Goal: Transaction & Acquisition: Purchase product/service

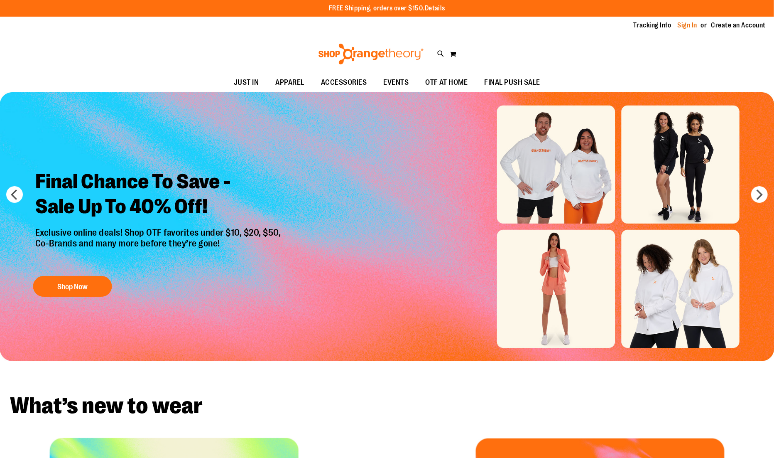
type input "**********"
click at [690, 27] on link "Sign In" at bounding box center [688, 25] width 20 height 9
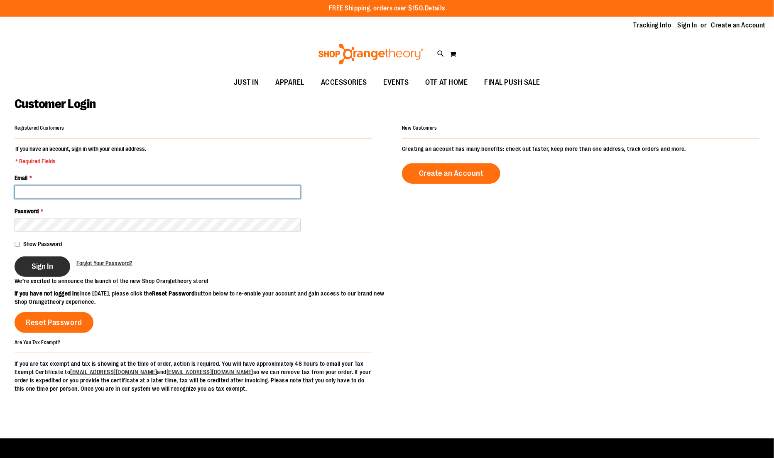
type input "**********"
click at [60, 272] on button "Sign In" at bounding box center [43, 266] width 56 height 20
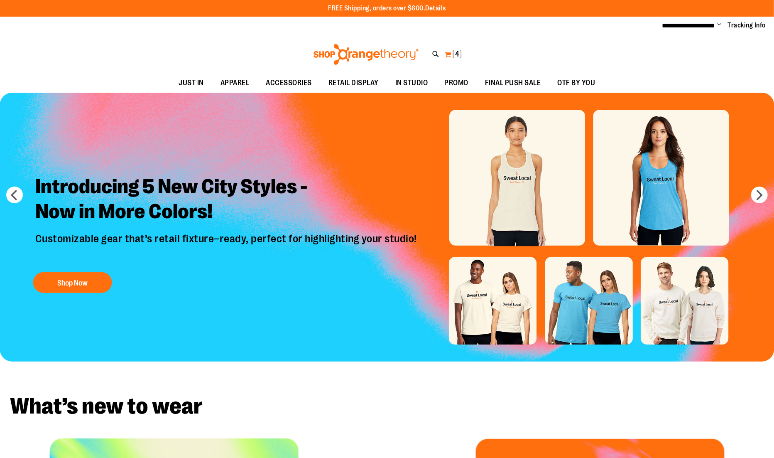
type input "**********"
click at [454, 57] on span "4 4 items" at bounding box center [457, 54] width 8 height 8
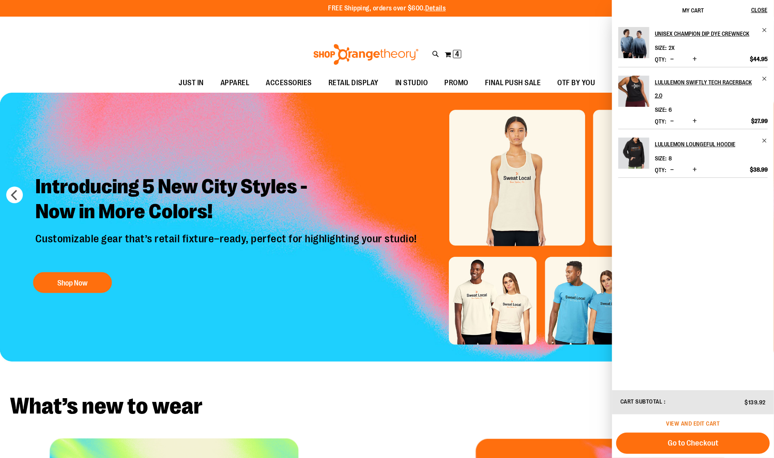
click at [683, 424] on span "View and edit cart" at bounding box center [694, 423] width 54 height 7
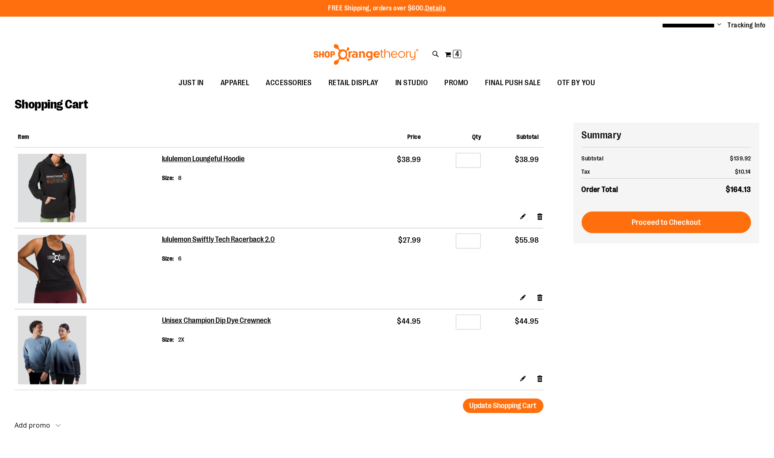
type input "**********"
click at [473, 238] on input "*" at bounding box center [468, 240] width 25 height 15
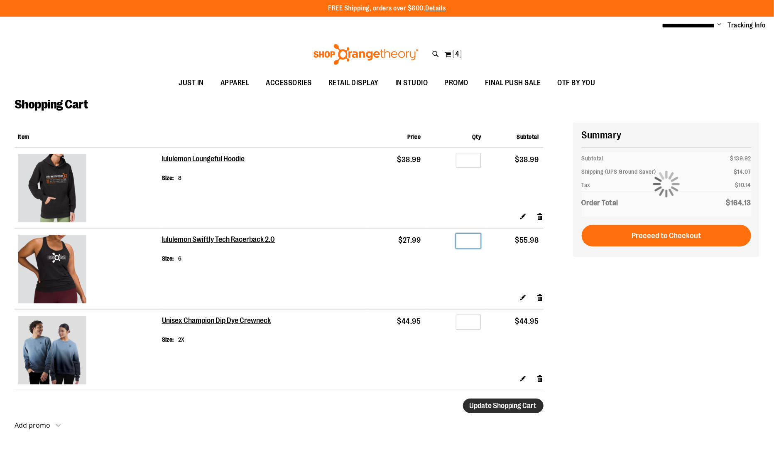
type input "*"
click at [508, 402] on span "Update Shopping Cart" at bounding box center [503, 405] width 67 height 8
type input "**********"
click at [190, 161] on h2 "lululemon Loungeful Hoodie" at bounding box center [204, 159] width 84 height 9
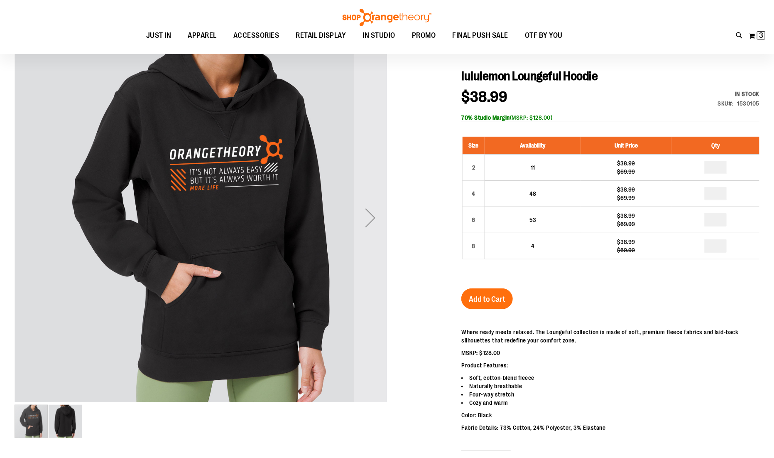
scroll to position [90, 0]
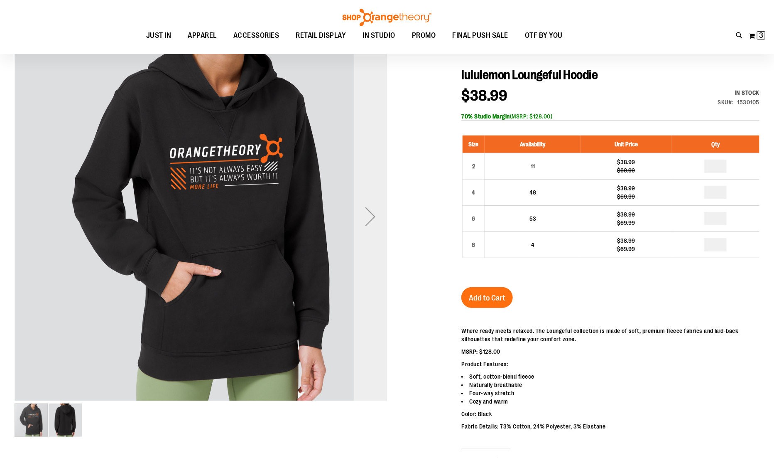
type input "**********"
click at [369, 231] on div "Next" at bounding box center [370, 216] width 33 height 33
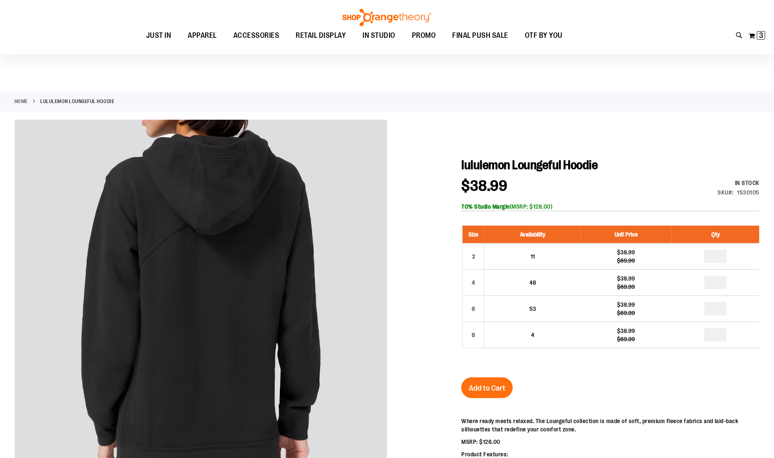
scroll to position [90, 0]
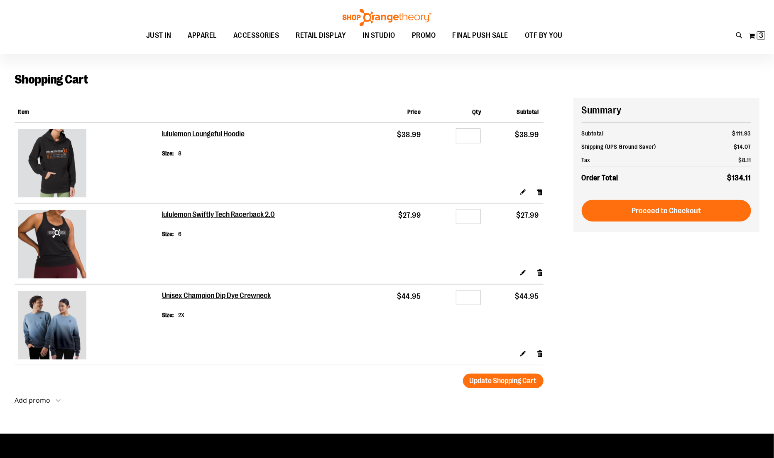
scroll to position [23, 0]
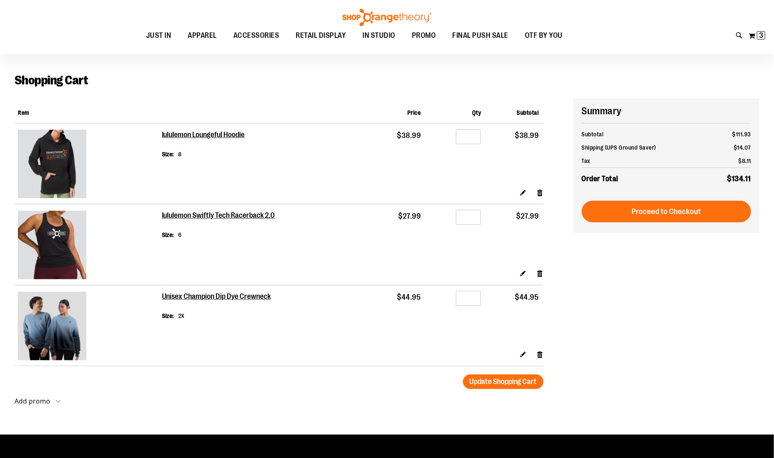
type input "**********"
click at [476, 212] on input "*" at bounding box center [468, 217] width 25 height 15
click at [476, 216] on input "*" at bounding box center [468, 217] width 25 height 15
type input "*"
click at [534, 376] on button "Update Shopping Cart" at bounding box center [503, 381] width 81 height 15
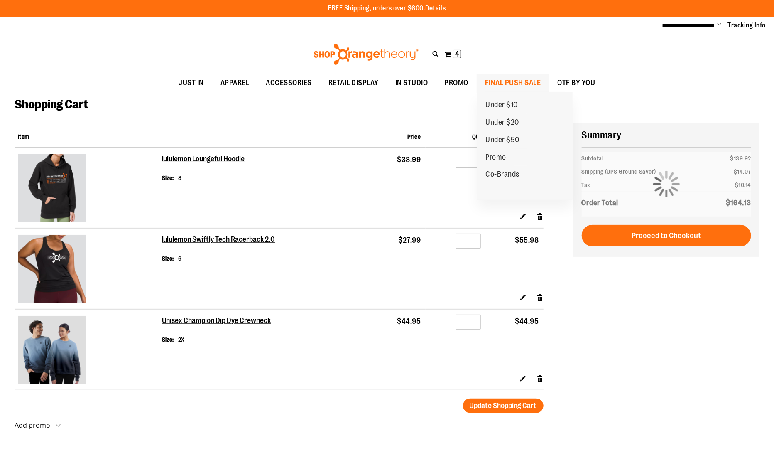
type input "**********"
click at [489, 84] on span "FINAL PUSH SALE" at bounding box center [513, 83] width 56 height 19
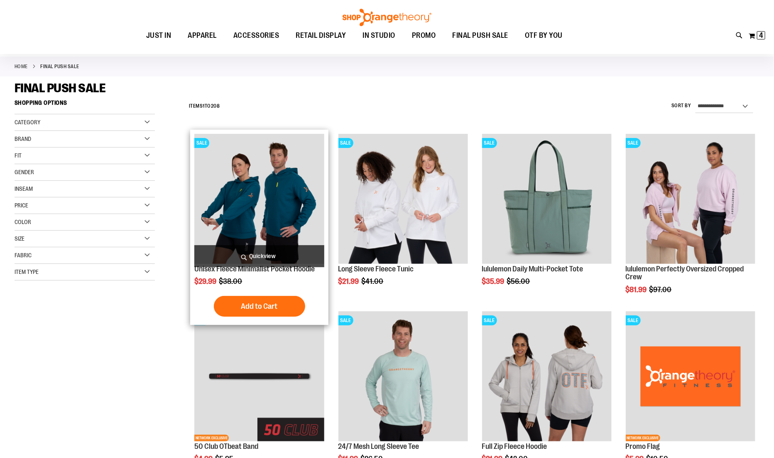
scroll to position [37, 0]
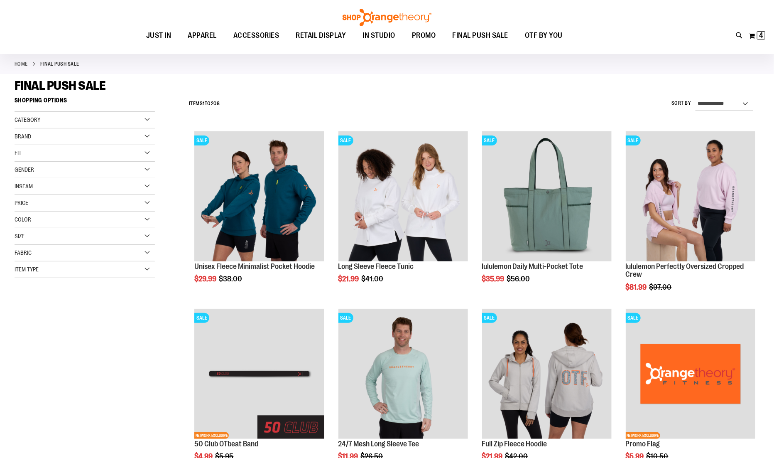
type input "**********"
click at [721, 106] on select "**********" at bounding box center [725, 103] width 58 height 13
select select "*********"
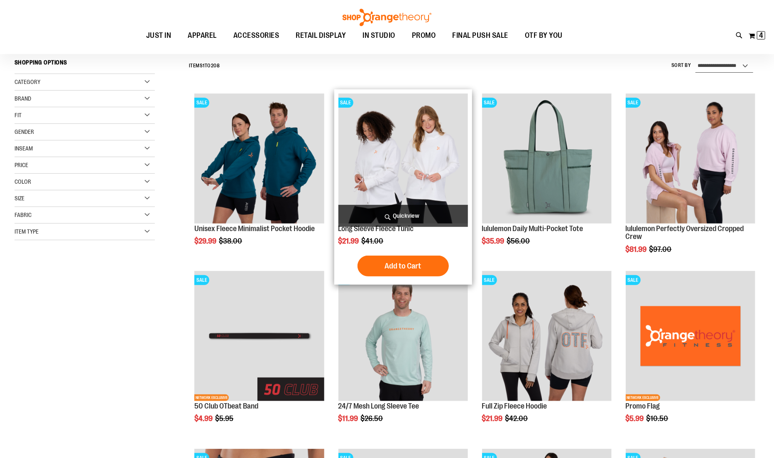
scroll to position [77, 0]
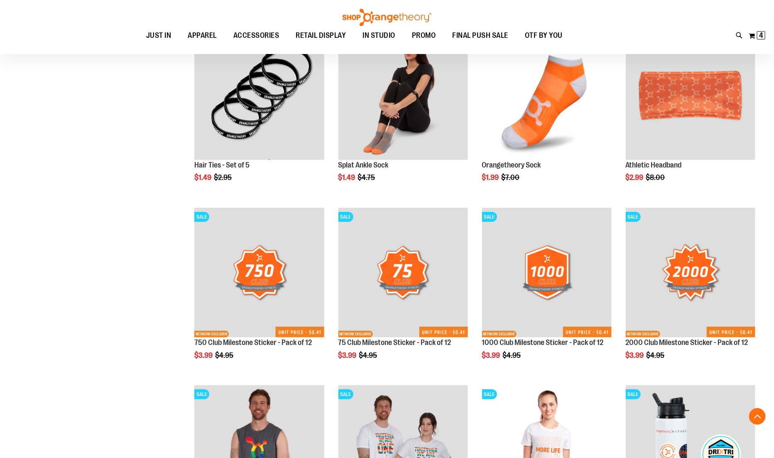
scroll to position [127, 0]
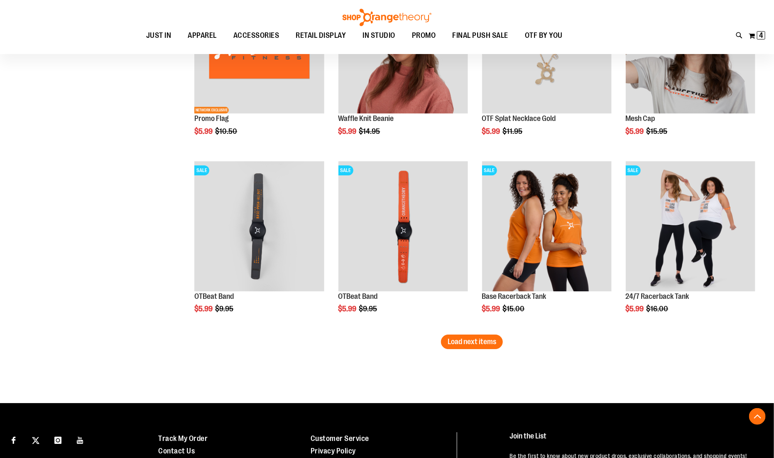
scroll to position [1434, 0]
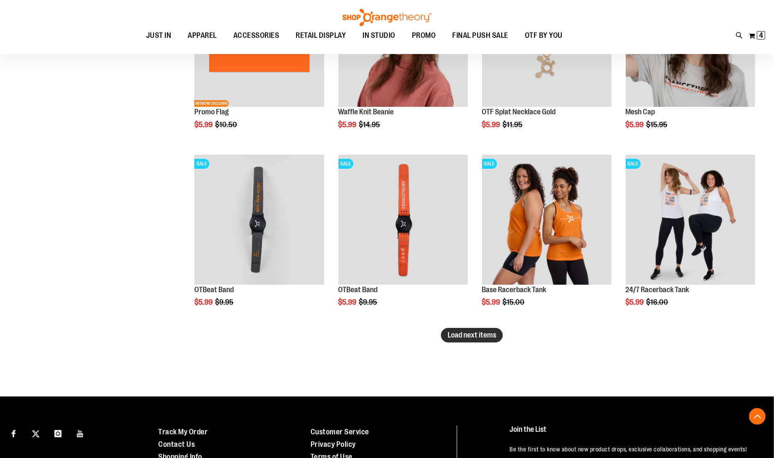
drag, startPoint x: 464, startPoint y: 138, endPoint x: 477, endPoint y: 335, distance: 197.3
click at [477, 335] on span "Load next items" at bounding box center [472, 335] width 49 height 8
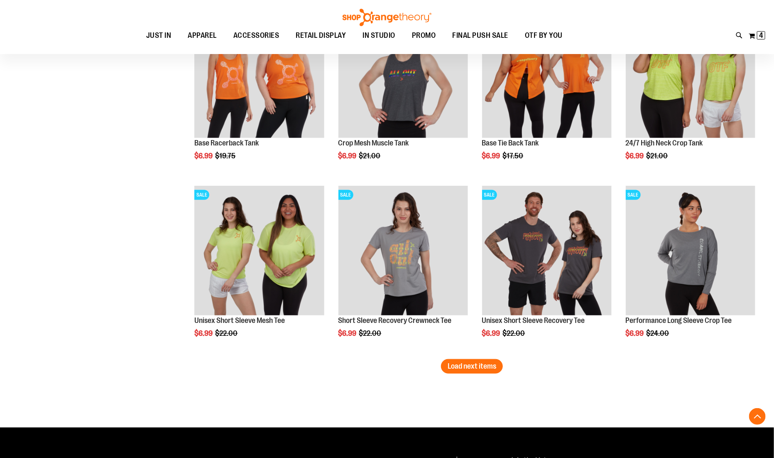
scroll to position [1935, 0]
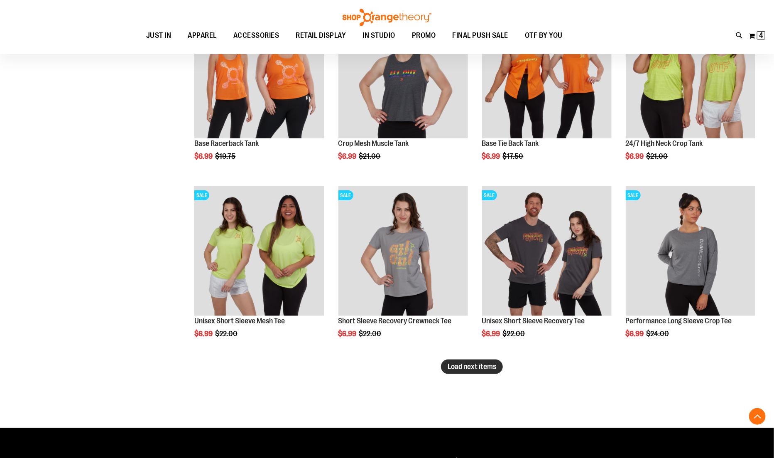
drag, startPoint x: 477, startPoint y: 335, endPoint x: 456, endPoint y: 364, distance: 34.8
click at [456, 364] on span "Load next items" at bounding box center [472, 366] width 49 height 8
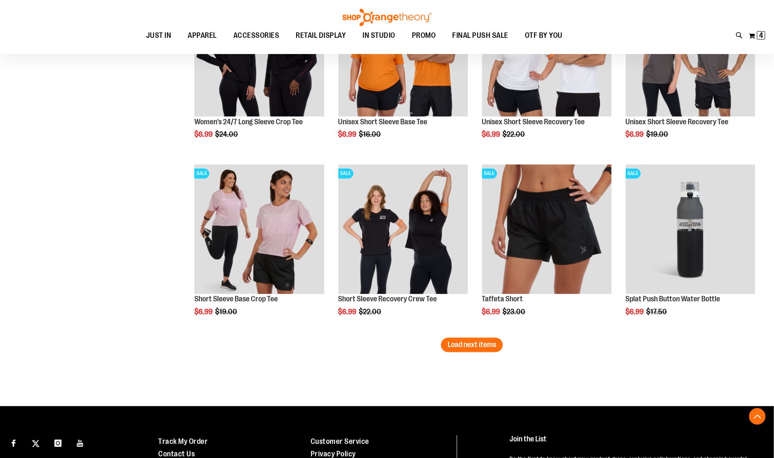
scroll to position [2489, 0]
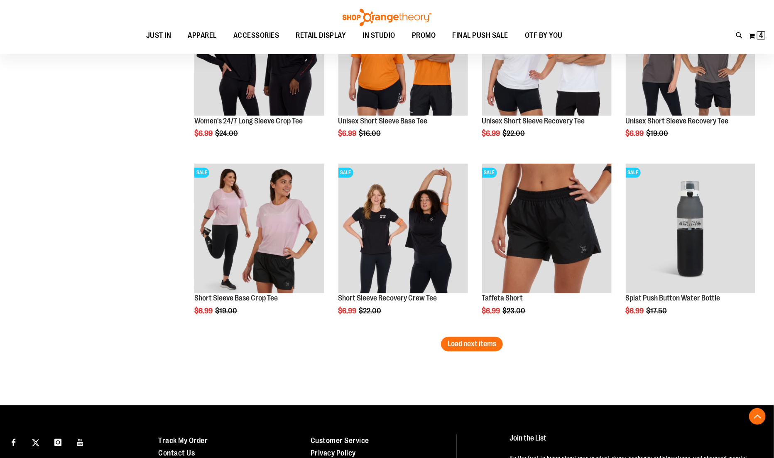
click at [447, 350] on button "Load next items" at bounding box center [472, 344] width 62 height 15
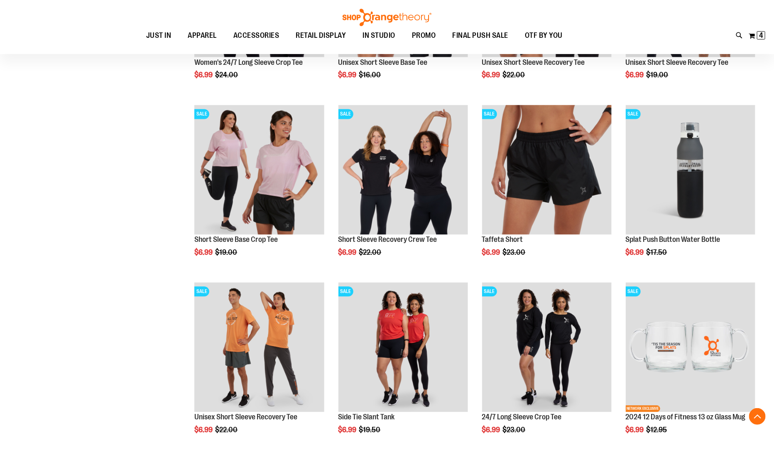
scroll to position [2540, 0]
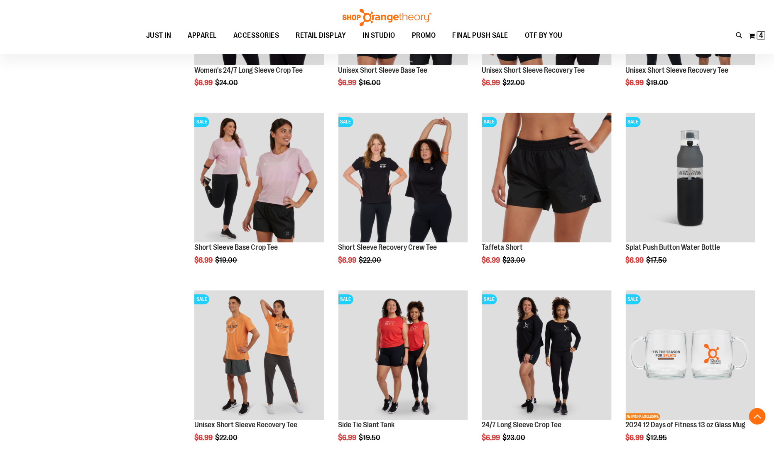
click at [273, 204] on img "product" at bounding box center [259, 178] width 130 height 130
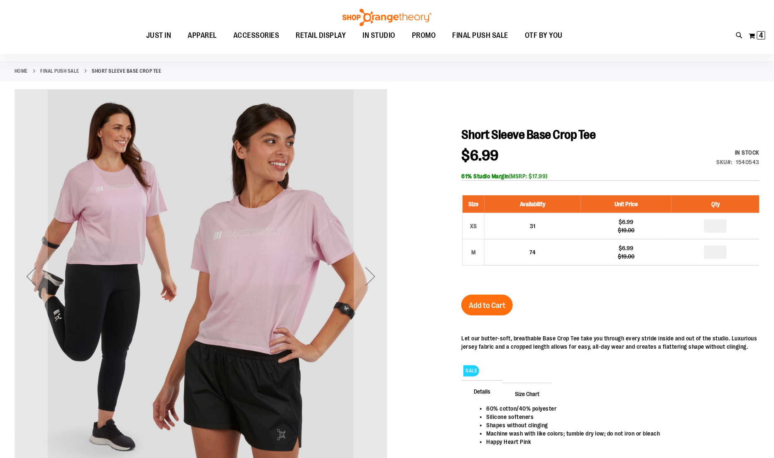
scroll to position [34, 0]
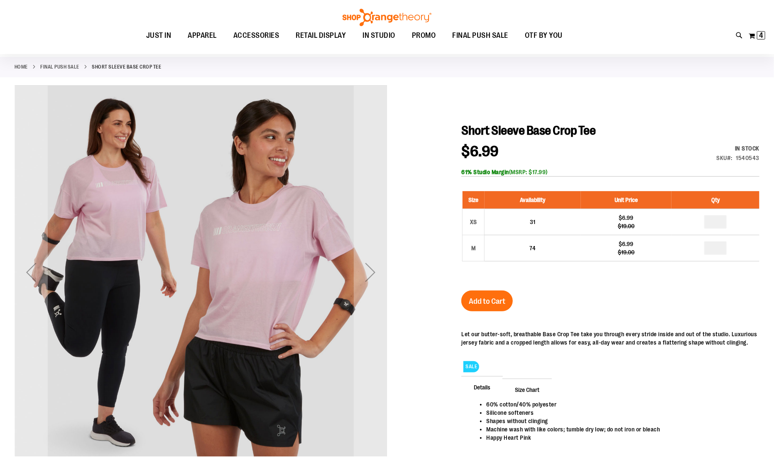
type input "**********"
drag, startPoint x: 0, startPoint y: 0, endPoint x: 373, endPoint y: 263, distance: 456.1
click at [373, 263] on div "Next" at bounding box center [370, 271] width 33 height 33
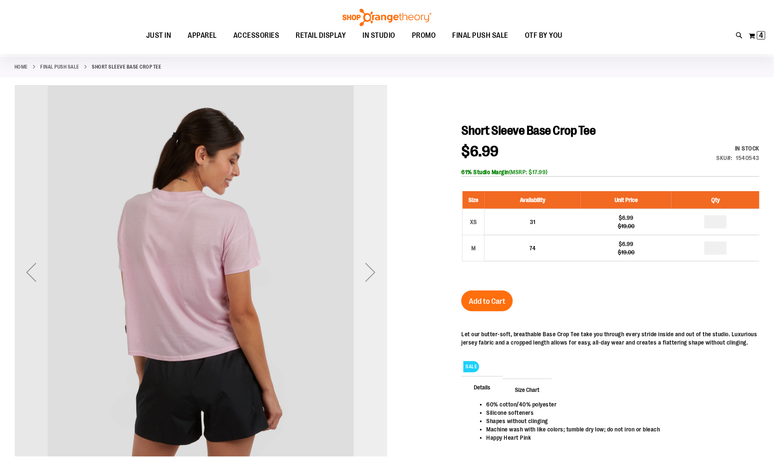
click at [373, 263] on div "Next" at bounding box center [370, 271] width 33 height 33
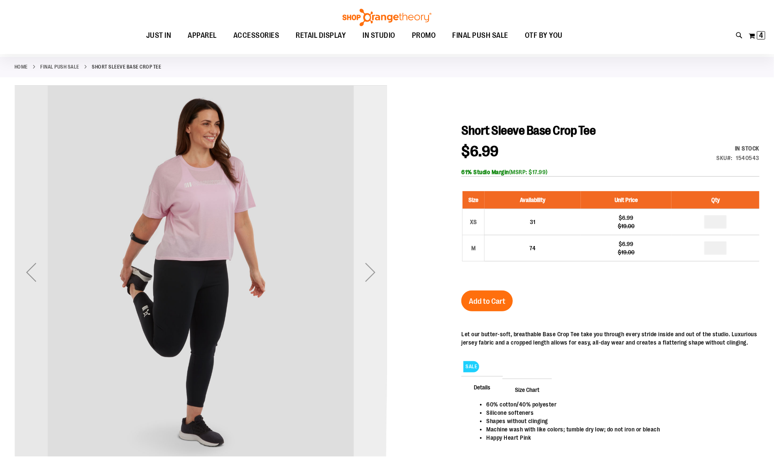
click at [373, 264] on div "Next" at bounding box center [370, 271] width 33 height 33
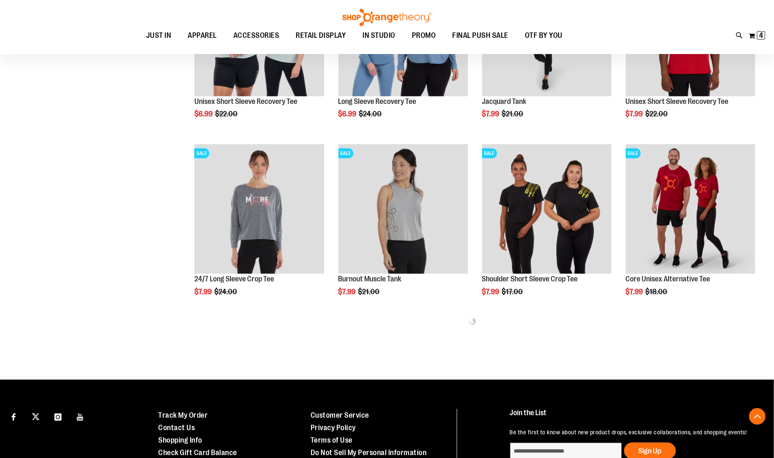
scroll to position [301, 0]
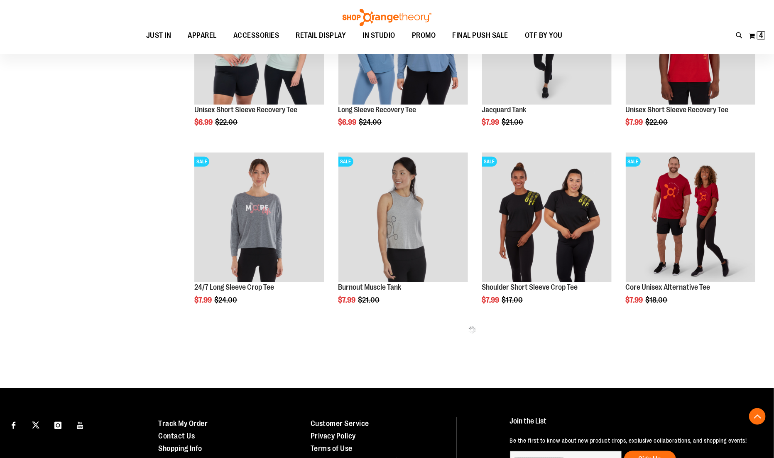
type input "**********"
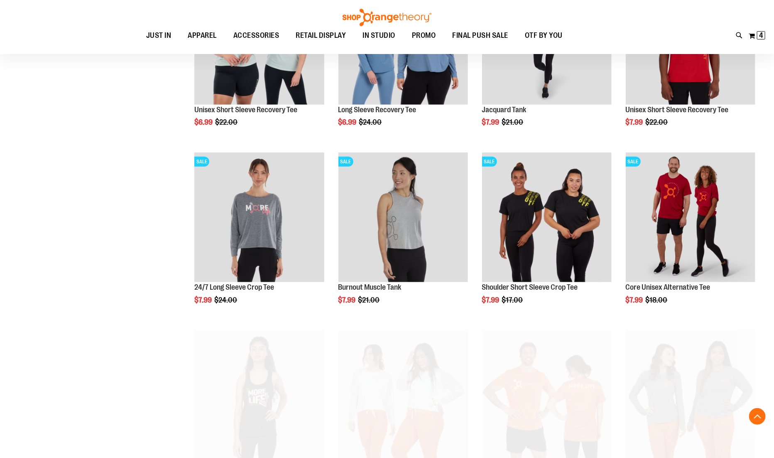
click at [378, 431] on span "Quickview" at bounding box center [358, 442] width 39 height 22
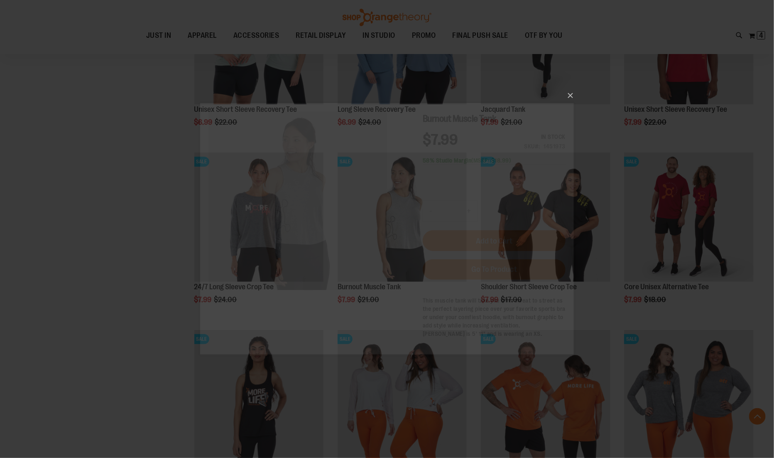
scroll to position [0, 0]
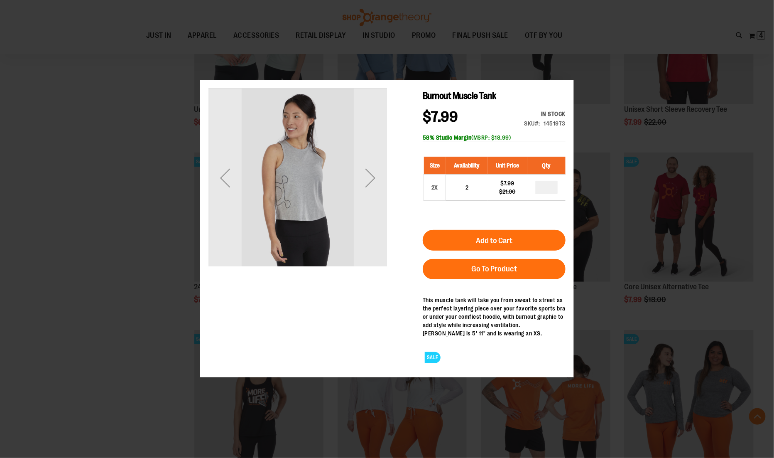
click at [569, 80] on button "×" at bounding box center [390, 73] width 374 height 18
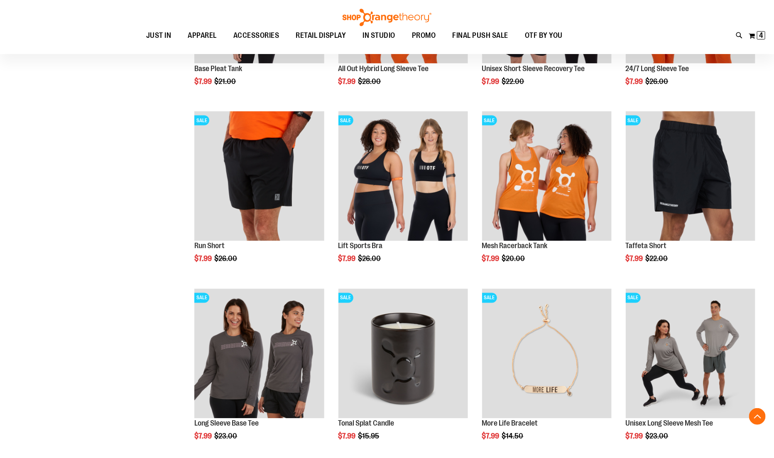
scroll to position [696, 0]
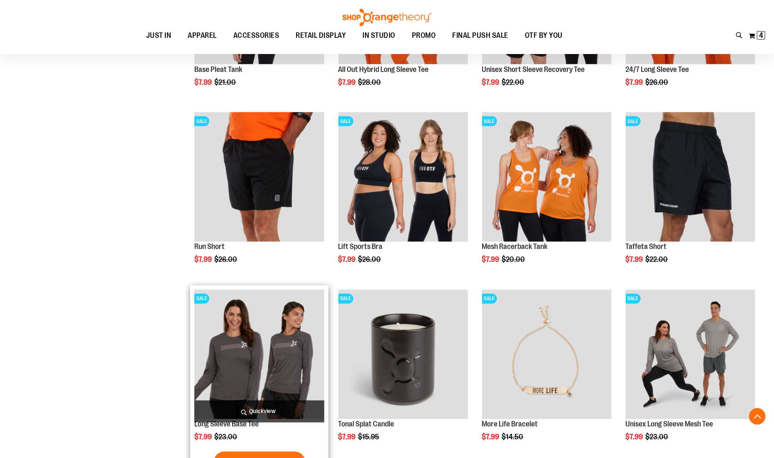
drag, startPoint x: 0, startPoint y: 0, endPoint x: 255, endPoint y: 334, distance: 419.7
click at [255, 334] on img "product" at bounding box center [259, 355] width 130 height 130
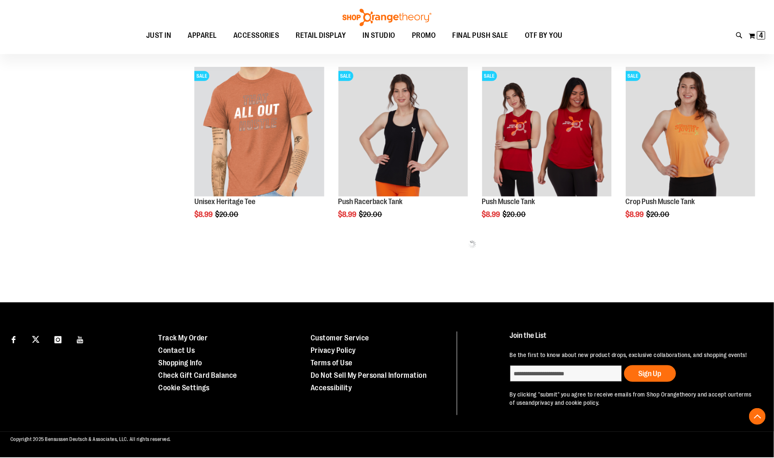
scroll to position [377, 0]
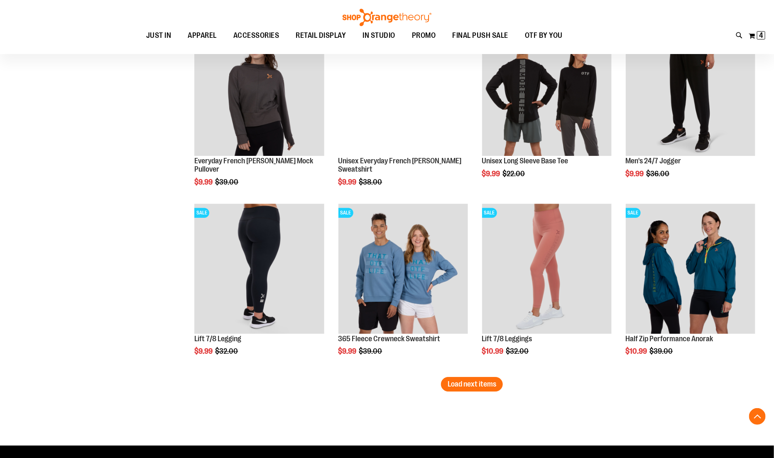
scroll to position [1317, 0]
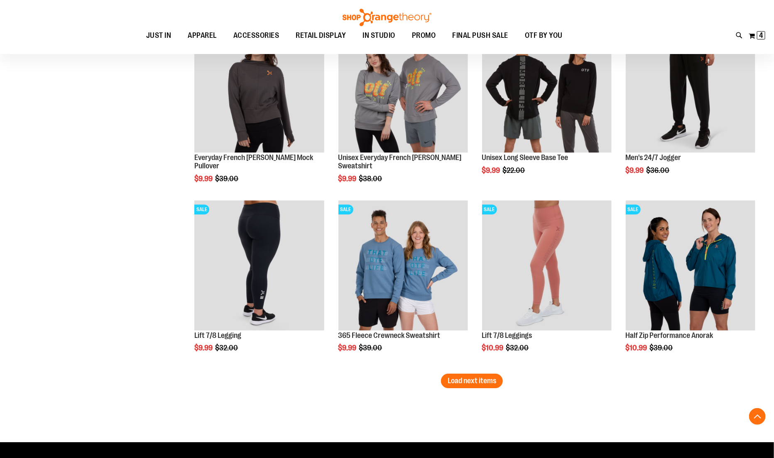
type input "**********"
drag, startPoint x: 0, startPoint y: 0, endPoint x: 478, endPoint y: 381, distance: 611.0
click at [478, 381] on span "Load next items" at bounding box center [472, 380] width 49 height 8
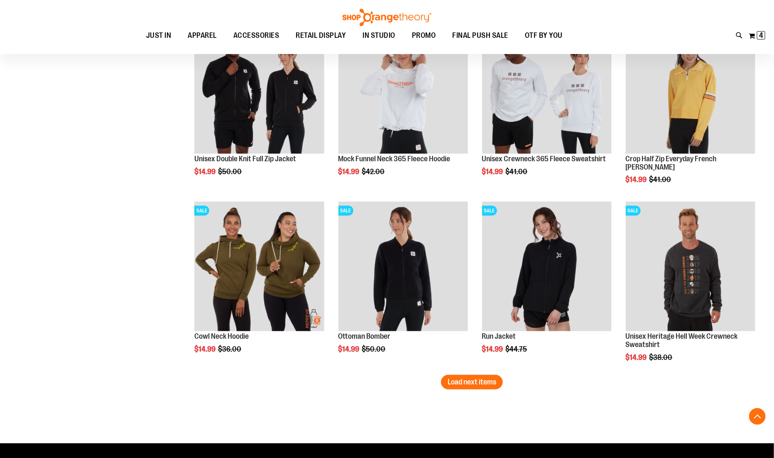
scroll to position [1855, 0]
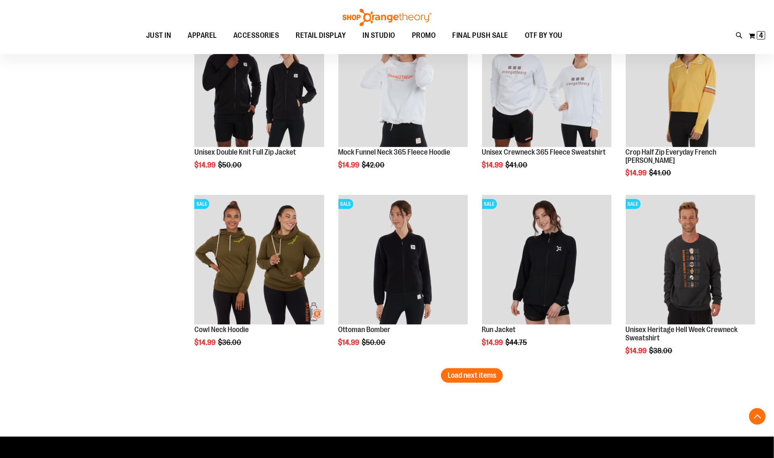
click at [467, 373] on span "Load next items" at bounding box center [472, 375] width 49 height 8
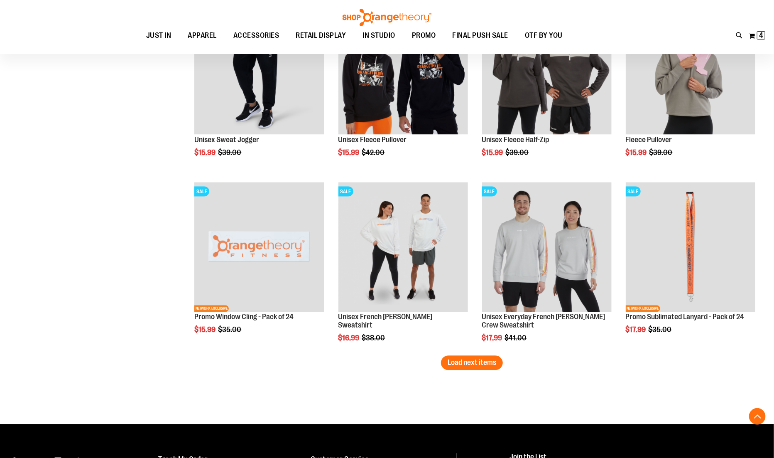
scroll to position [2400, 0]
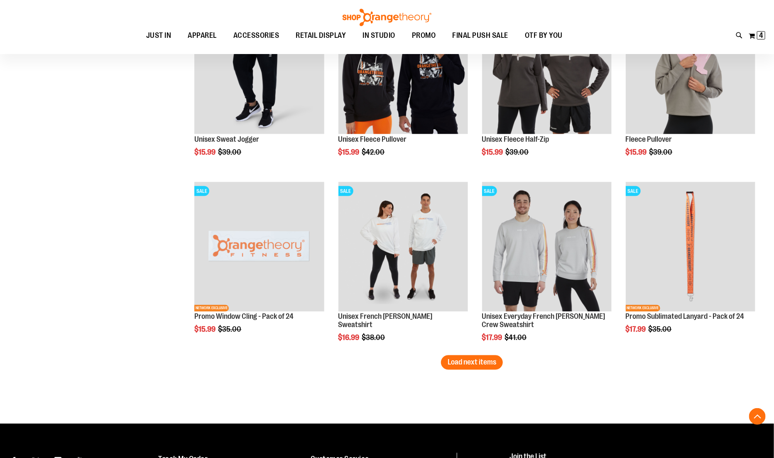
click at [452, 364] on span "Load next items" at bounding box center [472, 362] width 49 height 8
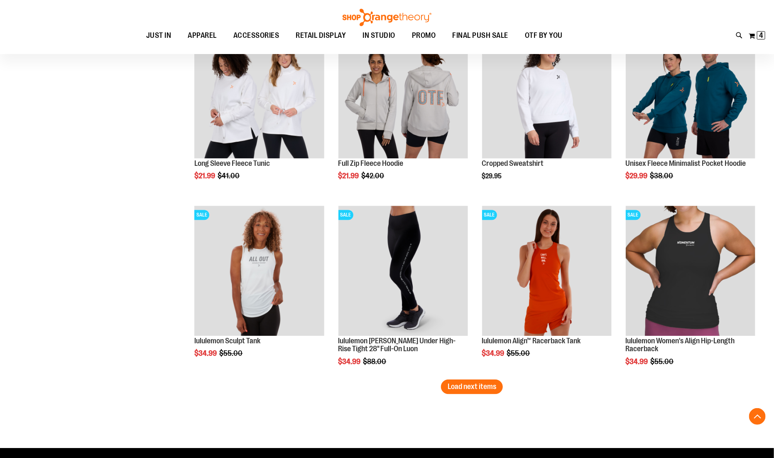
scroll to position [2925, 0]
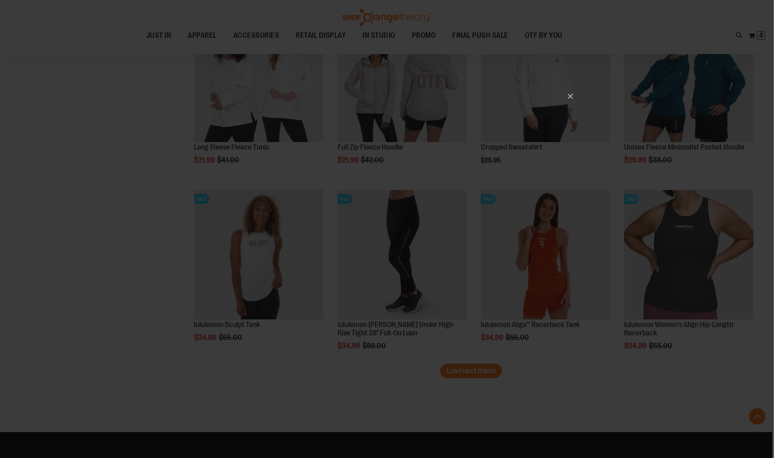
scroll to position [0, 0]
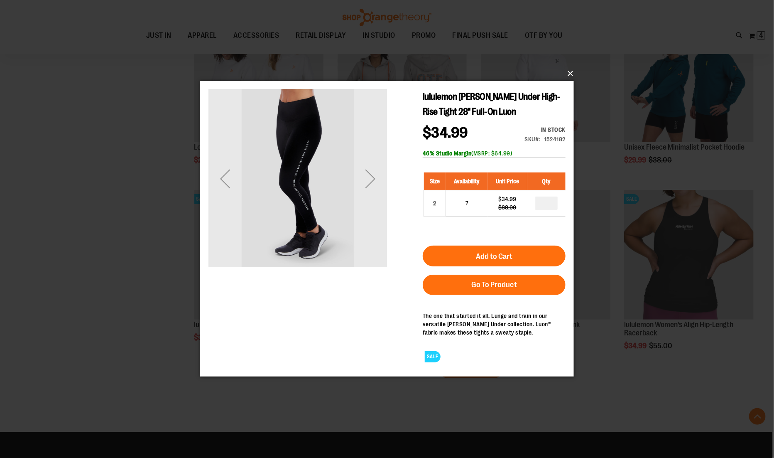
drag, startPoint x: 478, startPoint y: 381, endPoint x: 570, endPoint y: 75, distance: 319.8
click at [570, 75] on button "×" at bounding box center [390, 73] width 374 height 18
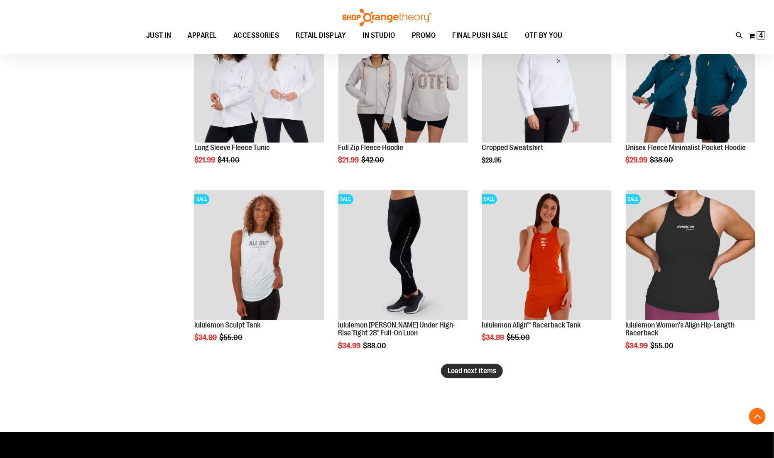
drag, startPoint x: 570, startPoint y: 75, endPoint x: 481, endPoint y: 367, distance: 305.3
click at [481, 367] on span "Load next items" at bounding box center [472, 370] width 49 height 8
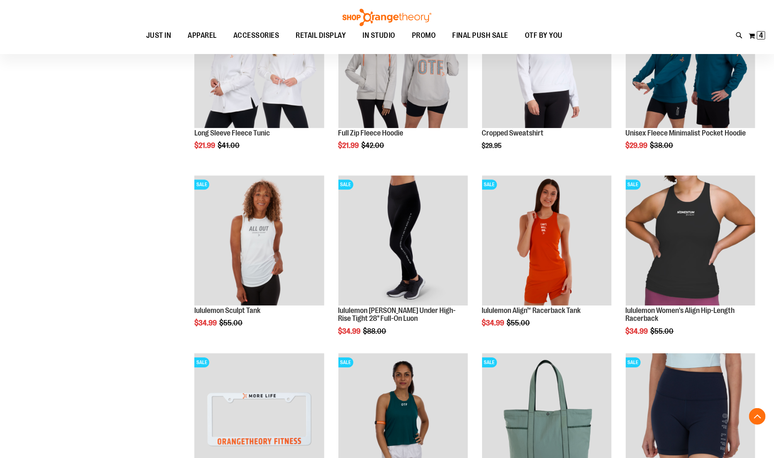
scroll to position [2942, 0]
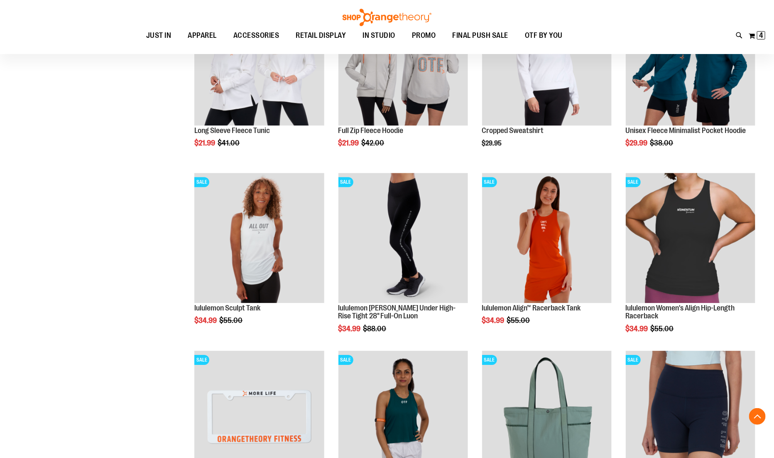
click at [719, 280] on img "product" at bounding box center [691, 238] width 130 height 130
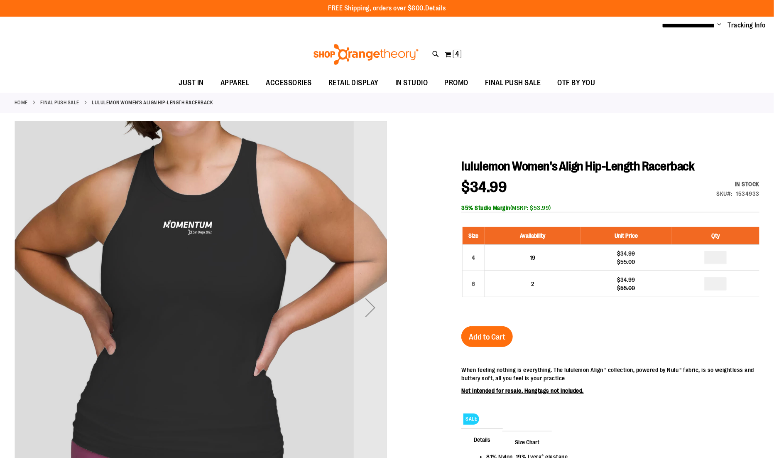
type input "**********"
click at [381, 302] on div "Next" at bounding box center [370, 307] width 33 height 33
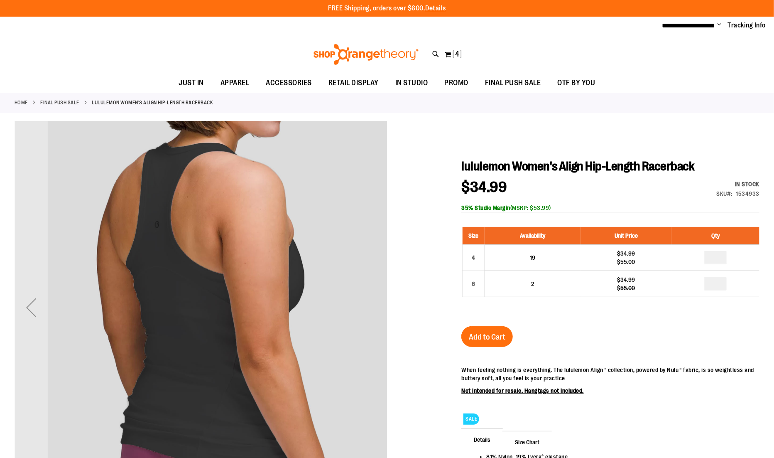
drag, startPoint x: 0, startPoint y: 0, endPoint x: 375, endPoint y: 304, distance: 482.7
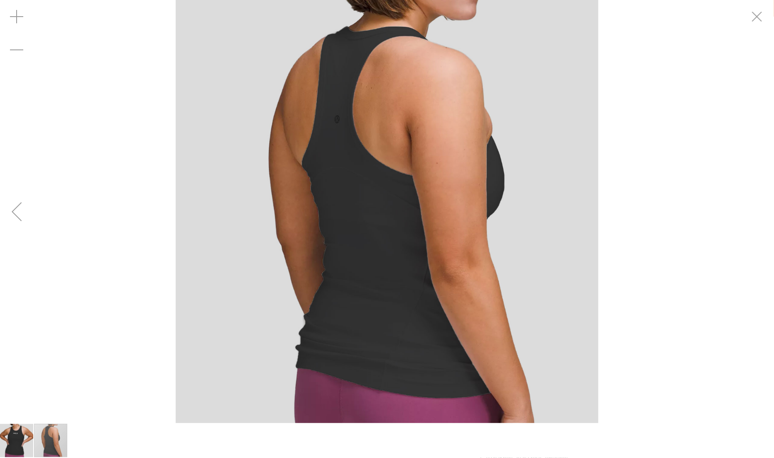
click at [13, 217] on div "Previous" at bounding box center [16, 211] width 33 height 33
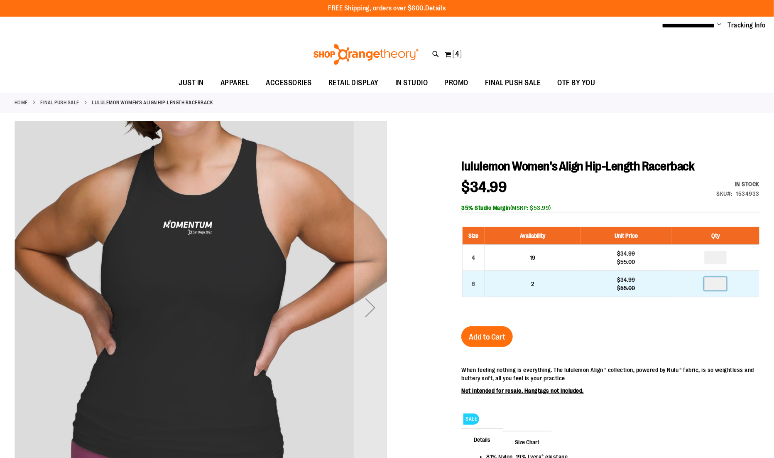
click at [717, 278] on input "number" at bounding box center [716, 283] width 22 height 13
type input "*"
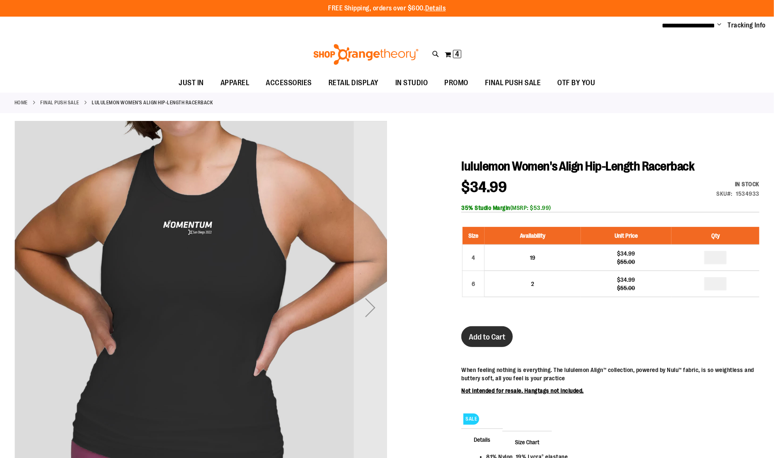
click at [484, 332] on span "Add to Cart" at bounding box center [487, 336] width 37 height 9
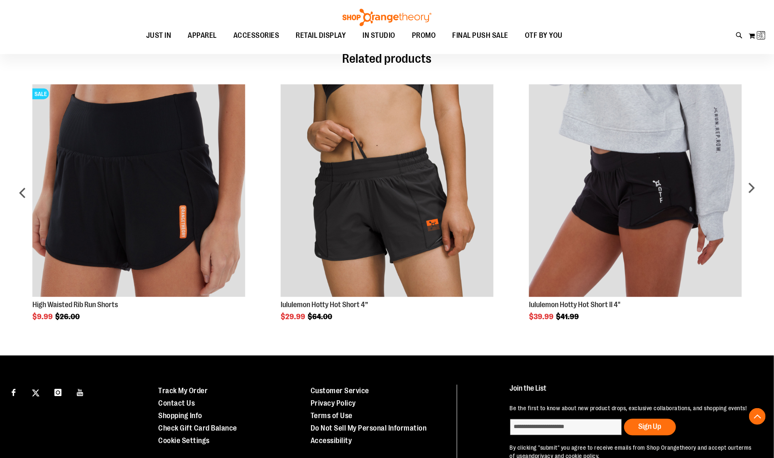
scroll to position [530, 0]
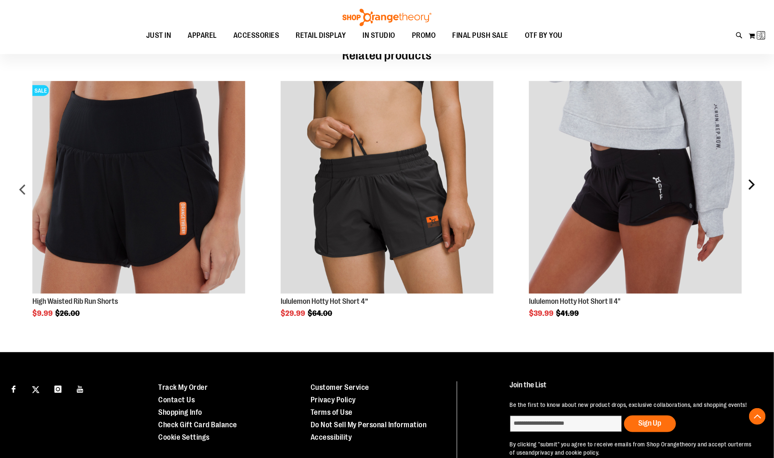
click at [751, 181] on div "next" at bounding box center [751, 193] width 17 height 248
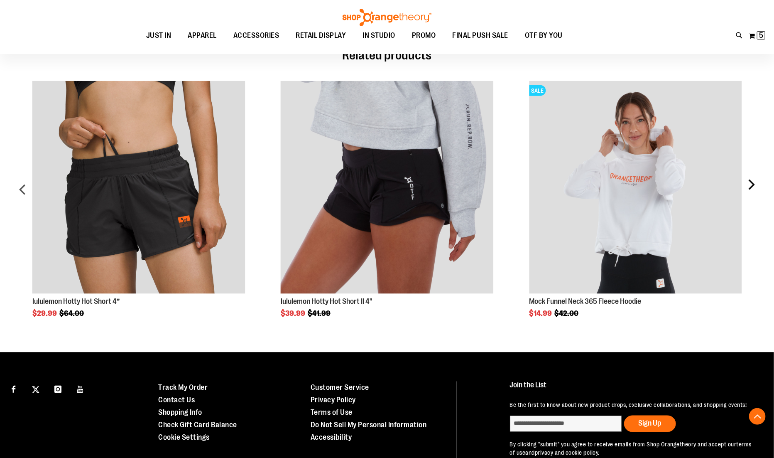
click at [751, 182] on div "next" at bounding box center [751, 193] width 17 height 248
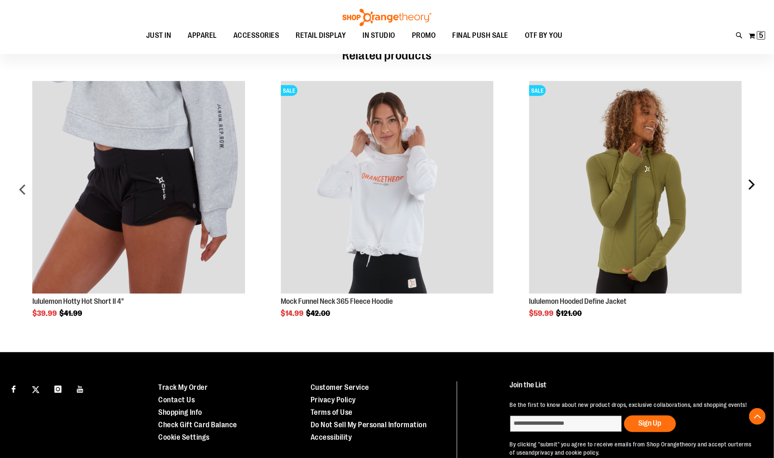
click at [751, 182] on div "next" at bounding box center [751, 193] width 17 height 248
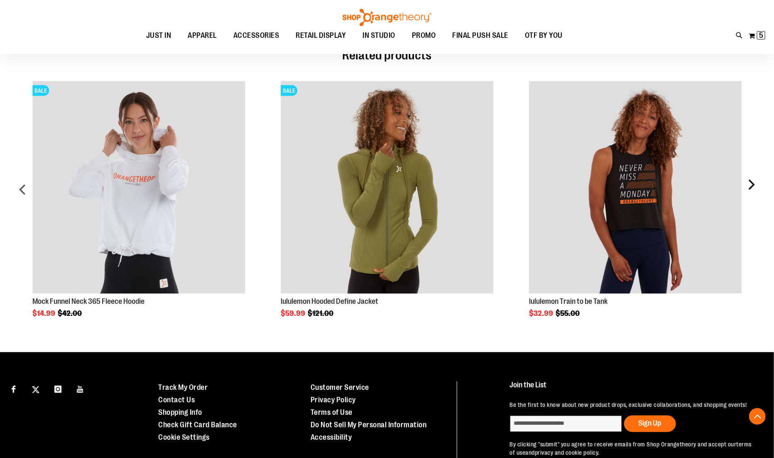
click at [751, 182] on div "next" at bounding box center [751, 193] width 17 height 248
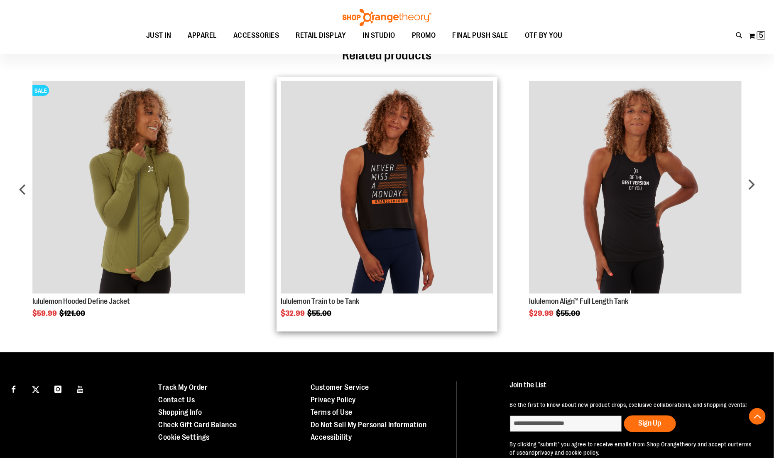
click at [392, 272] on img "Product Page Link" at bounding box center [387, 187] width 213 height 213
click at [329, 300] on link "lululemon Train to be Tank" at bounding box center [320, 301] width 79 height 8
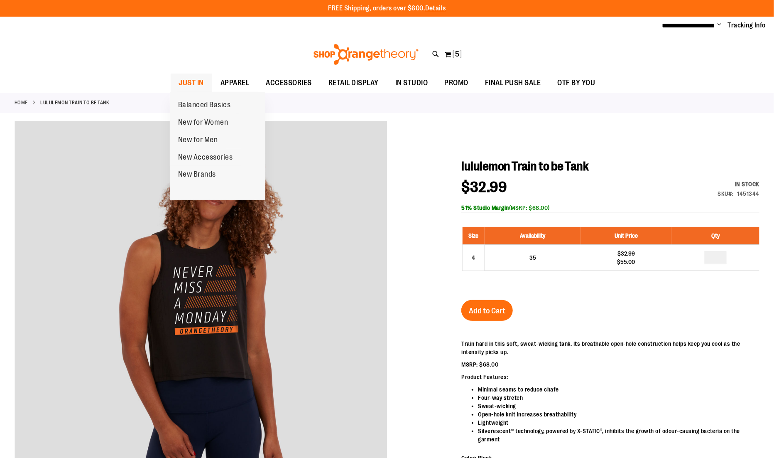
type input "**********"
click at [200, 82] on span "JUST IN" at bounding box center [191, 83] width 25 height 19
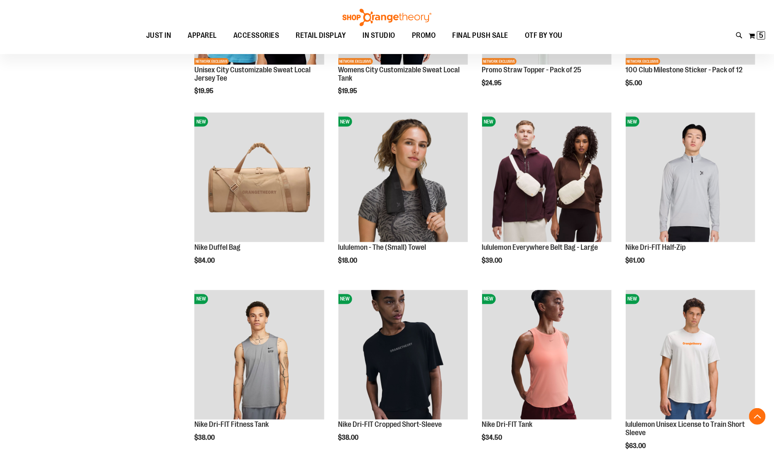
scroll to position [603, 0]
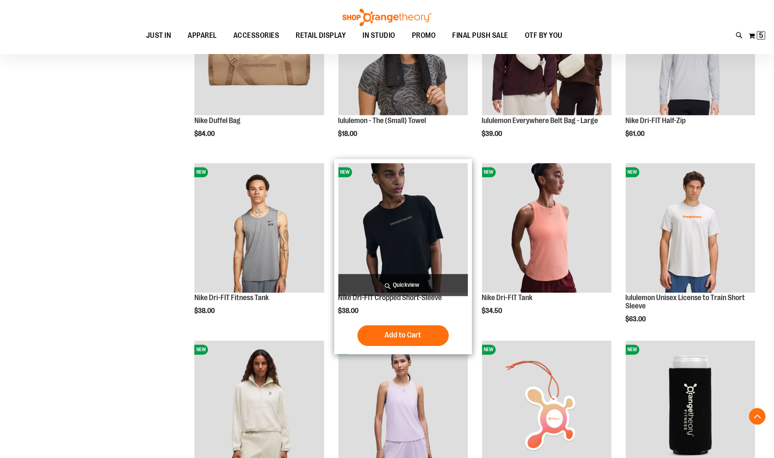
scroll to position [715, 0]
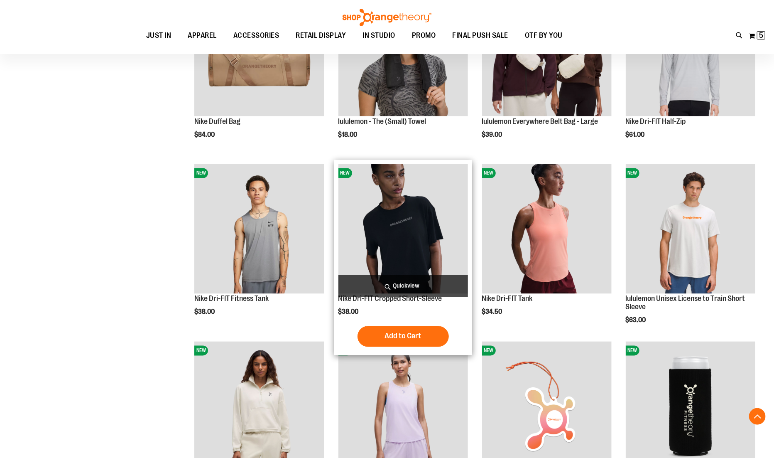
type input "**********"
click at [405, 291] on span "Quickview" at bounding box center [404, 286] width 130 height 22
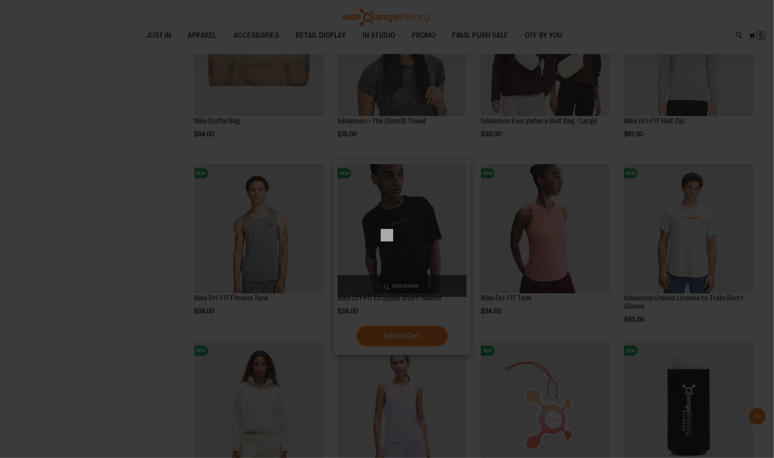
scroll to position [0, 0]
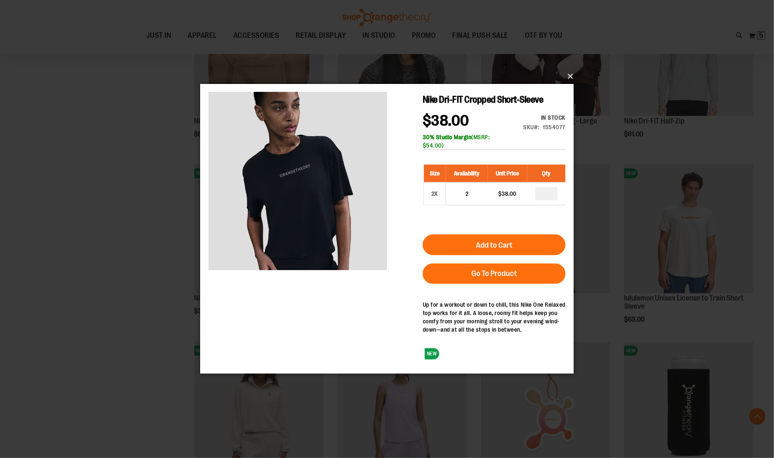
click at [572, 78] on button "×" at bounding box center [390, 76] width 374 height 18
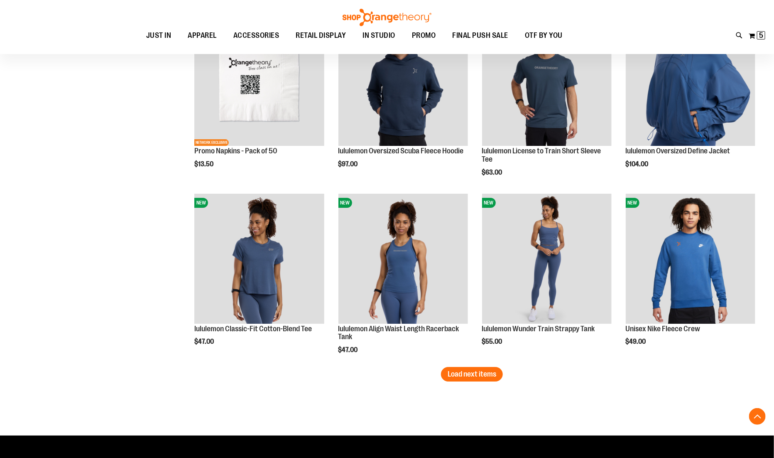
scroll to position [1398, 0]
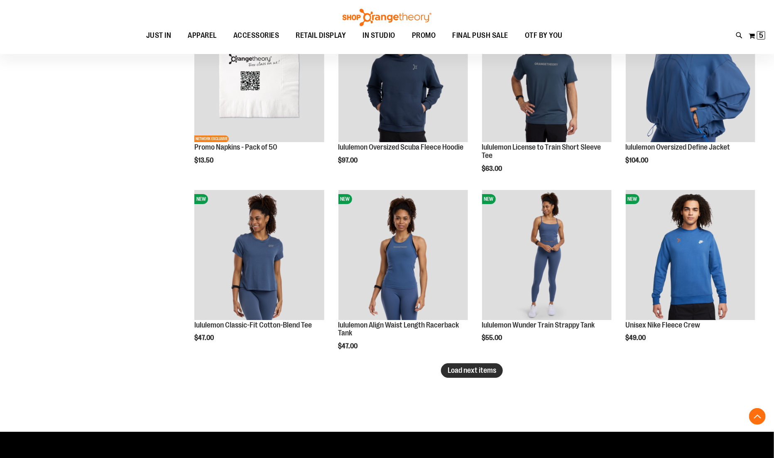
click at [477, 373] on span "Load next items" at bounding box center [472, 370] width 49 height 8
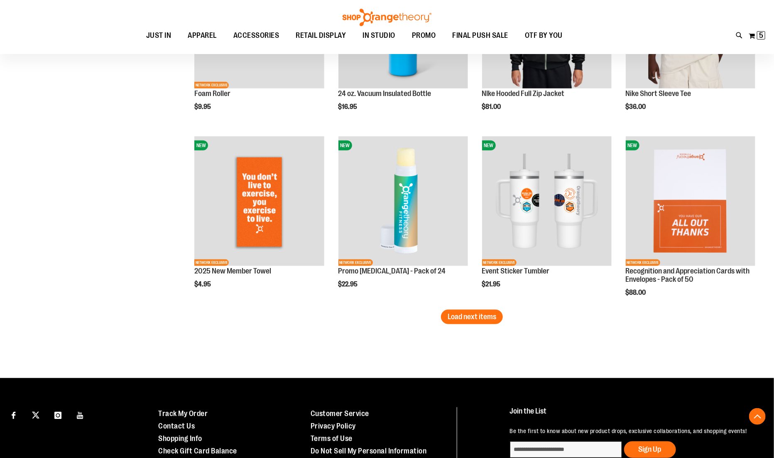
scroll to position [1982, 0]
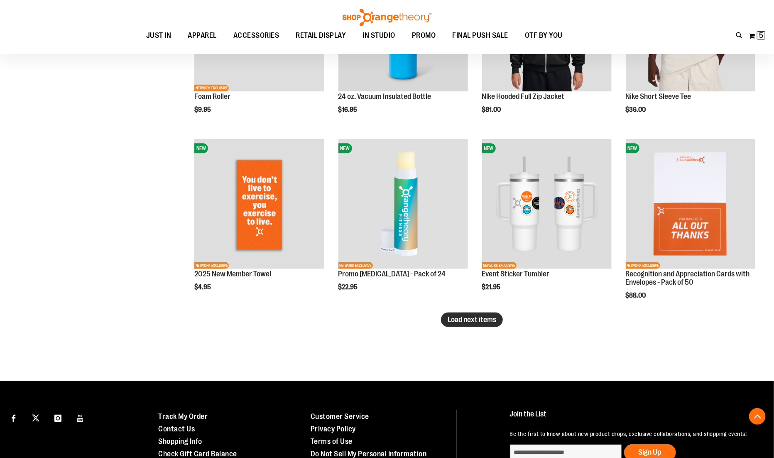
click at [462, 317] on span "Load next items" at bounding box center [472, 319] width 49 height 8
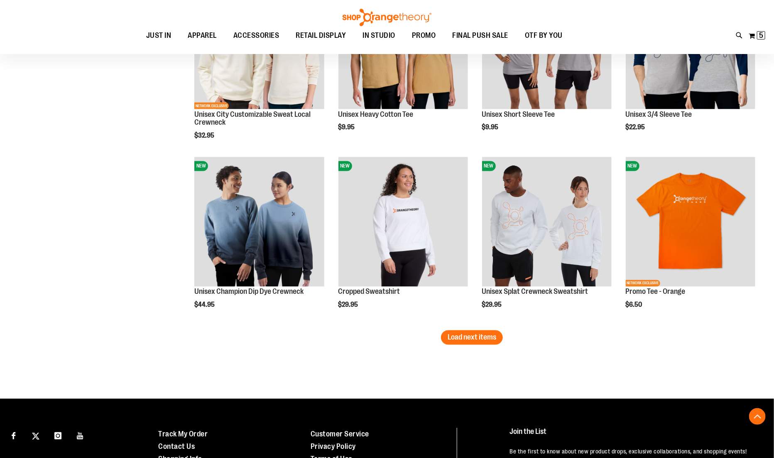
scroll to position [2512, 0]
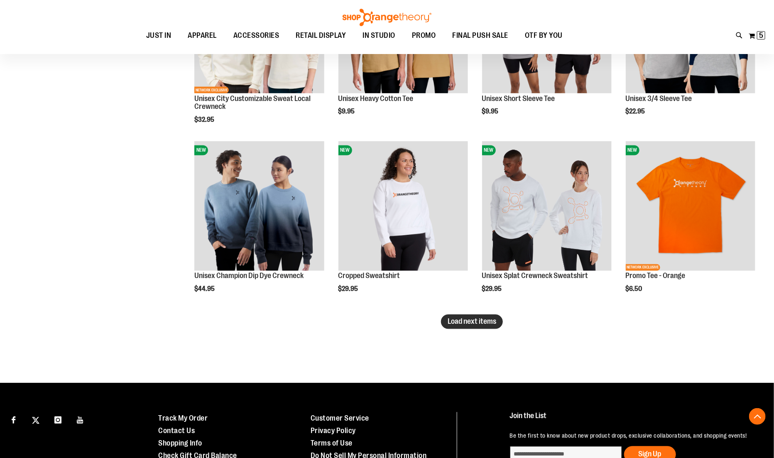
click at [471, 324] on span "Load next items" at bounding box center [472, 321] width 49 height 8
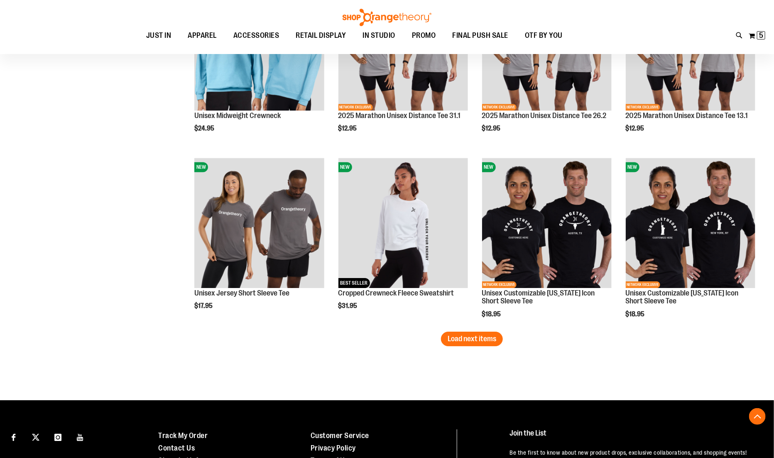
scroll to position [3038, 0]
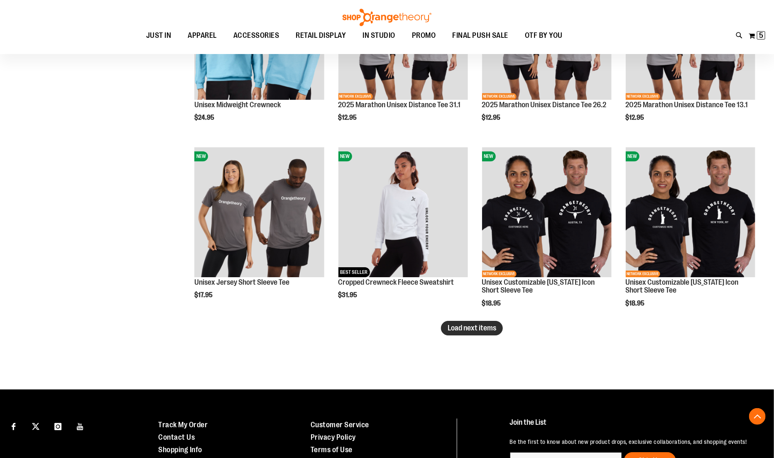
click at [481, 328] on span "Load next items" at bounding box center [472, 328] width 49 height 8
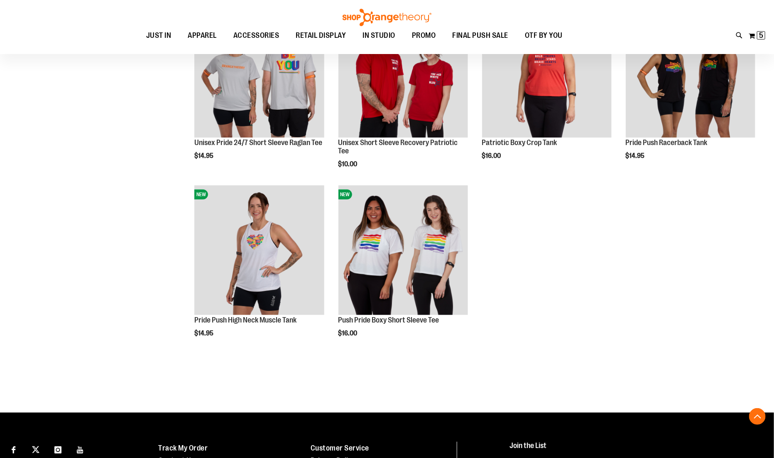
scroll to position [3535, 0]
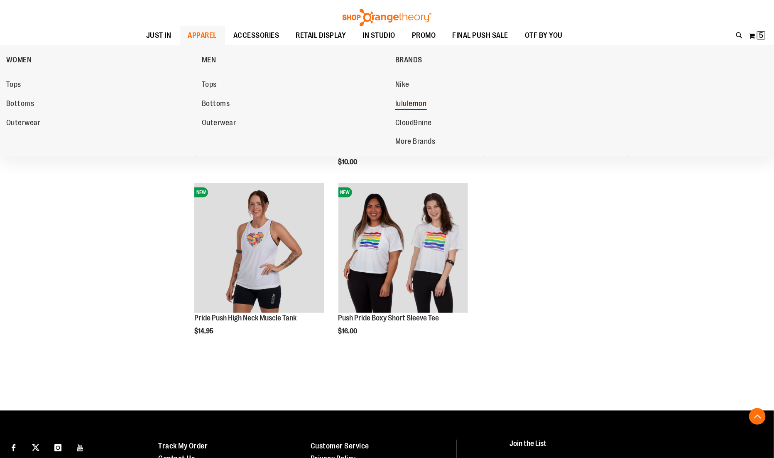
click at [410, 103] on span "lululemon" at bounding box center [411, 104] width 32 height 10
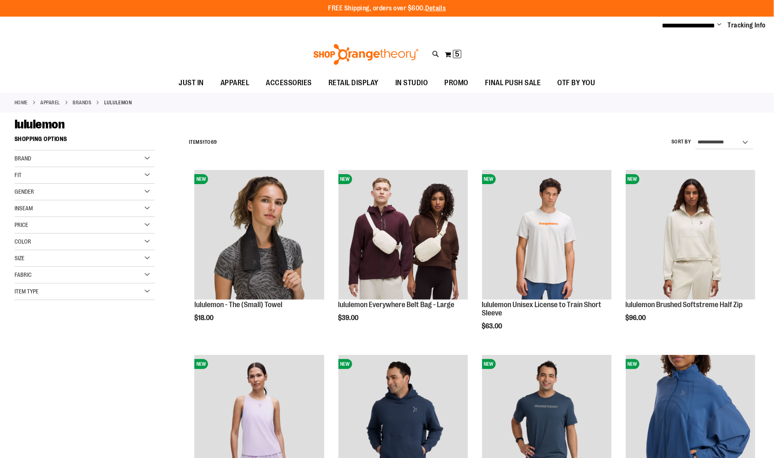
type input "**********"
click at [700, 144] on select "**********" at bounding box center [725, 142] width 58 height 13
select select "*********"
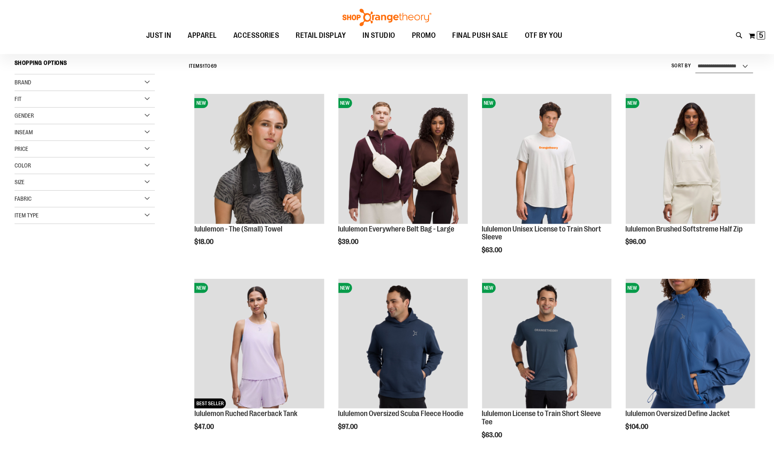
scroll to position [65, 0]
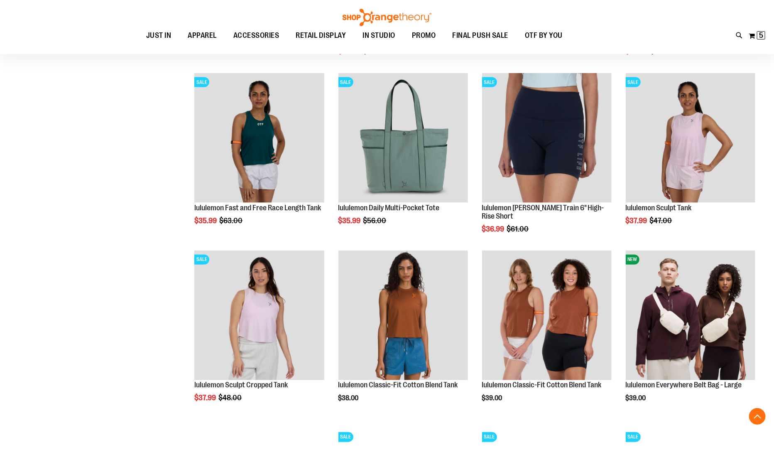
scroll to position [632, 0]
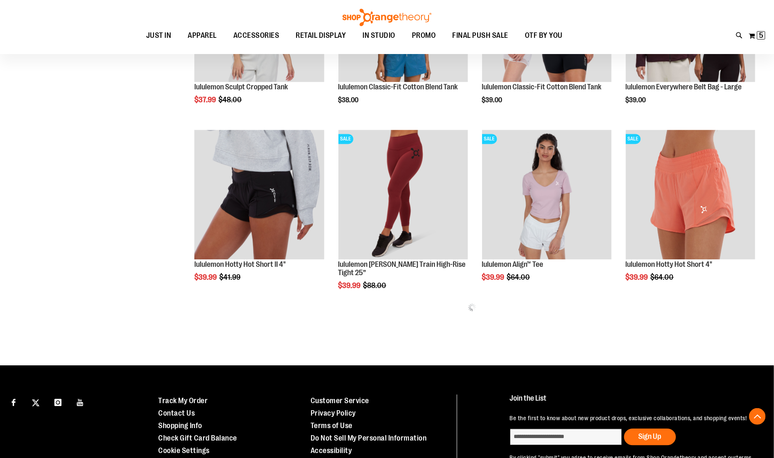
scroll to position [927, 0]
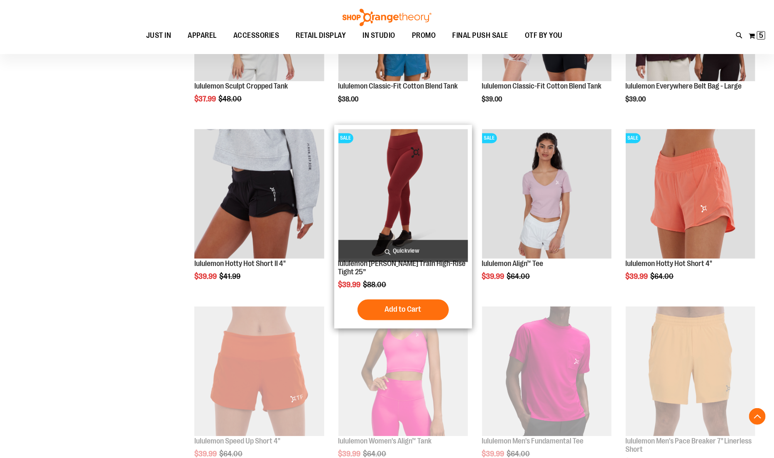
click at [391, 251] on span "Quickview" at bounding box center [404, 251] width 130 height 22
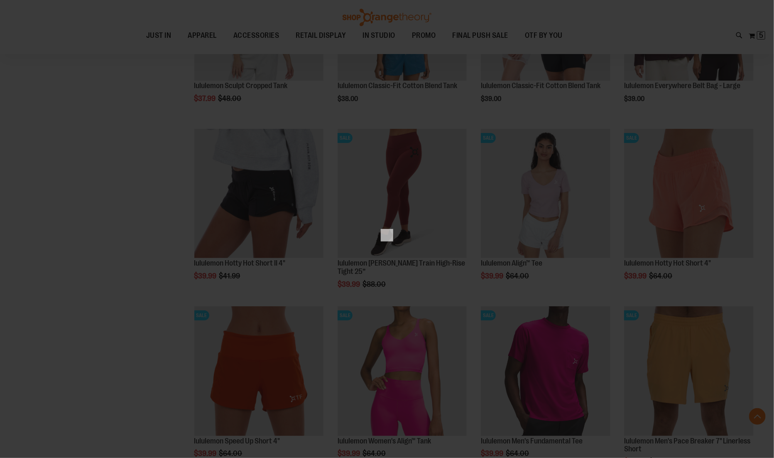
scroll to position [0, 0]
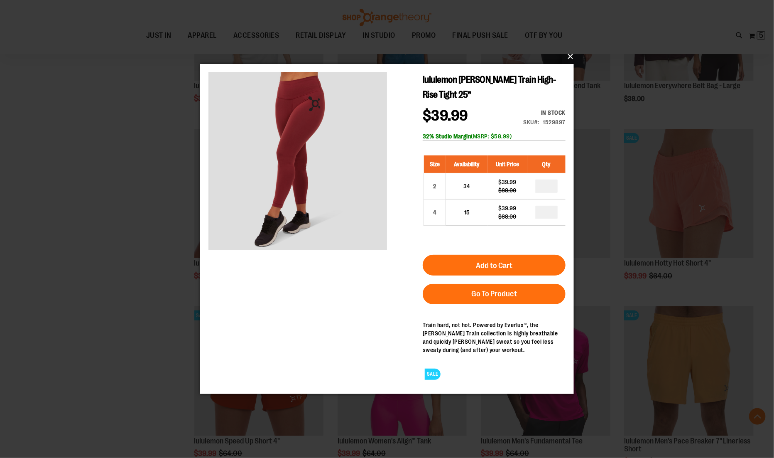
click at [573, 59] on button "×" at bounding box center [390, 56] width 374 height 18
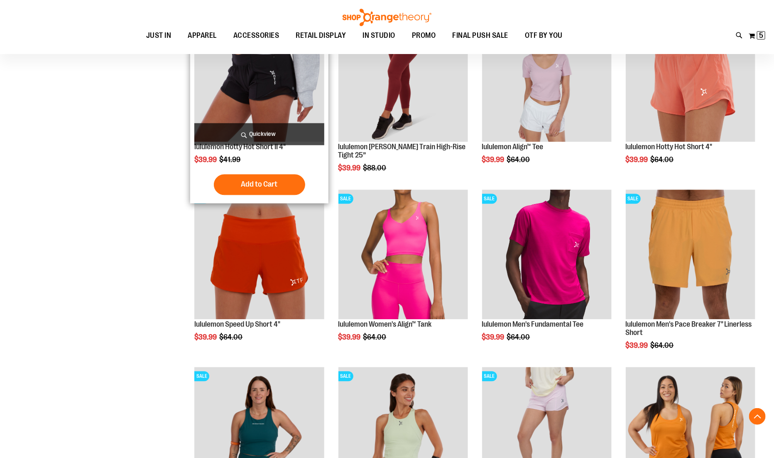
scroll to position [1075, 0]
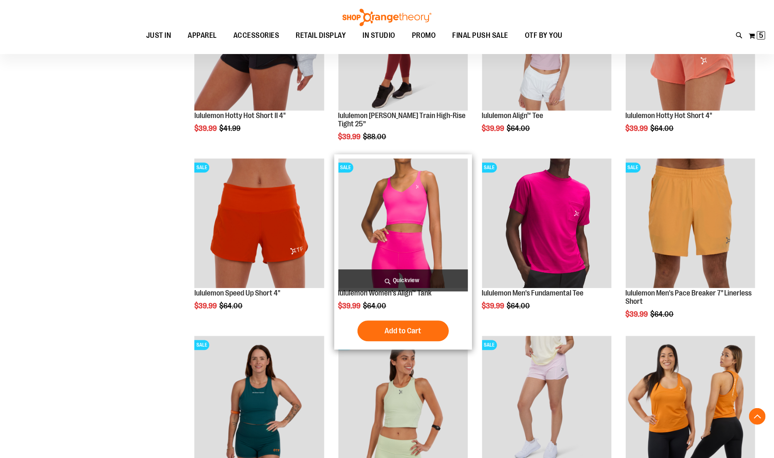
click at [391, 282] on span "Quickview" at bounding box center [404, 280] width 130 height 22
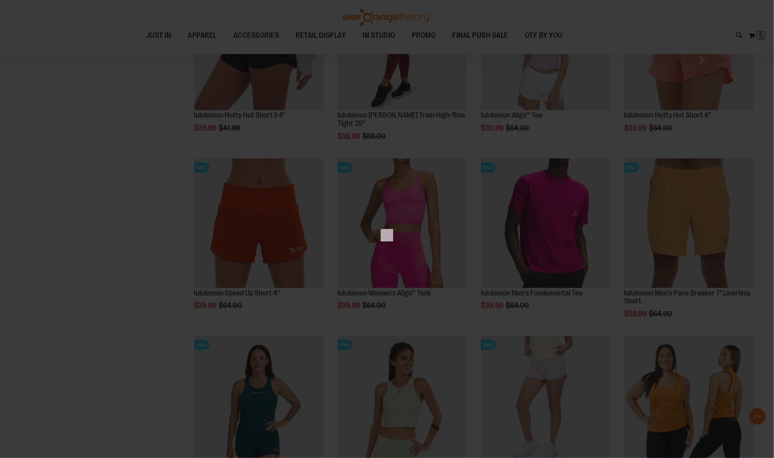
scroll to position [0, 0]
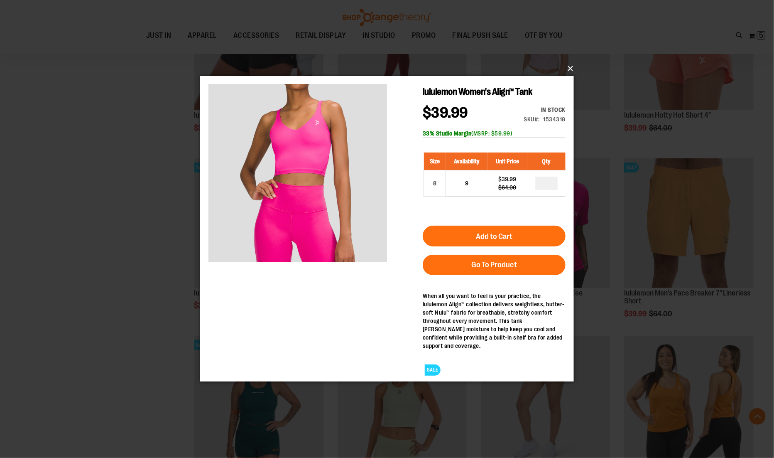
click at [570, 65] on button "×" at bounding box center [390, 68] width 374 height 18
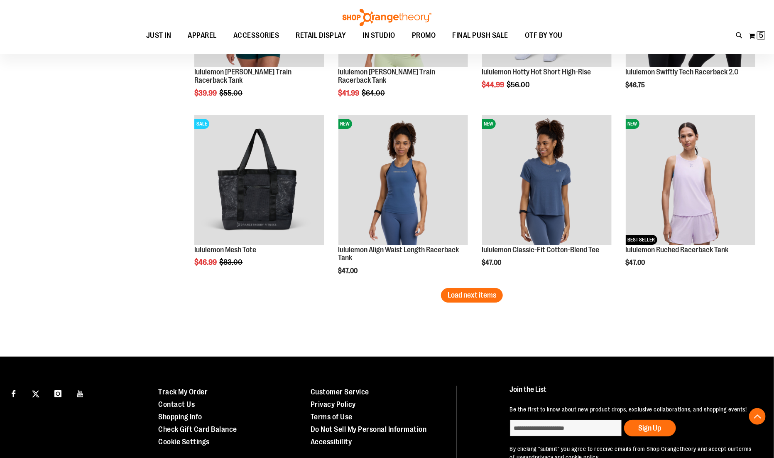
scroll to position [1517, 0]
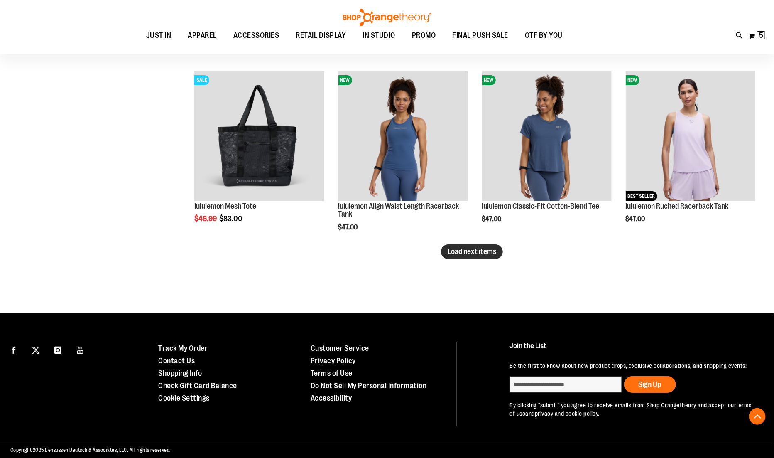
click at [473, 249] on span "Load next items" at bounding box center [472, 251] width 49 height 8
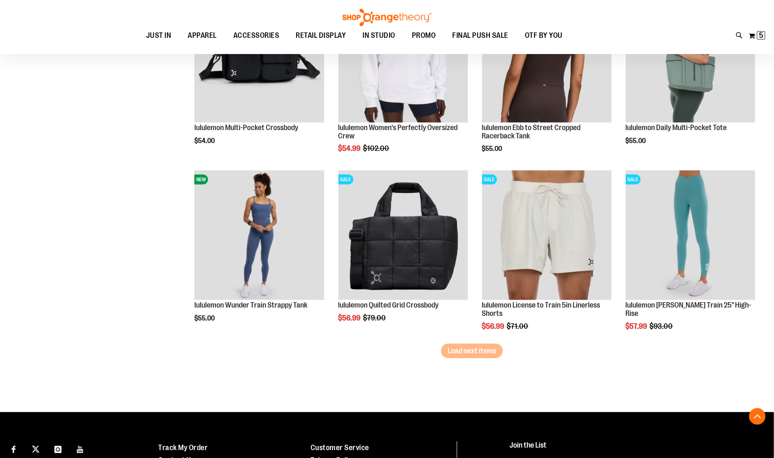
scroll to position [1951, 0]
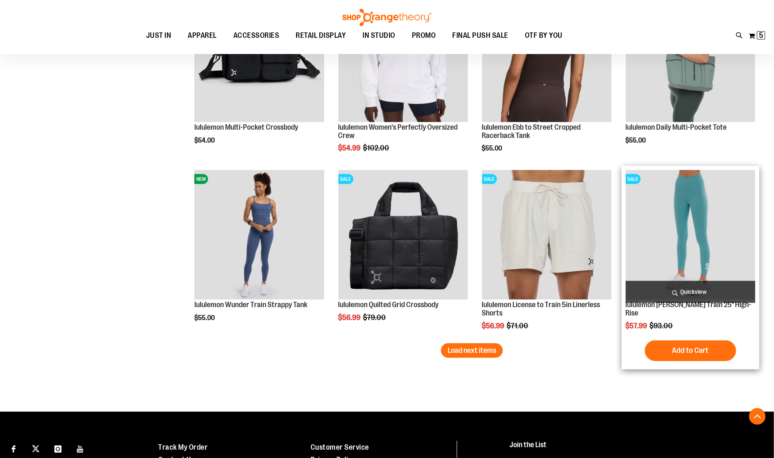
click at [671, 290] on span "Quickview" at bounding box center [691, 292] width 130 height 22
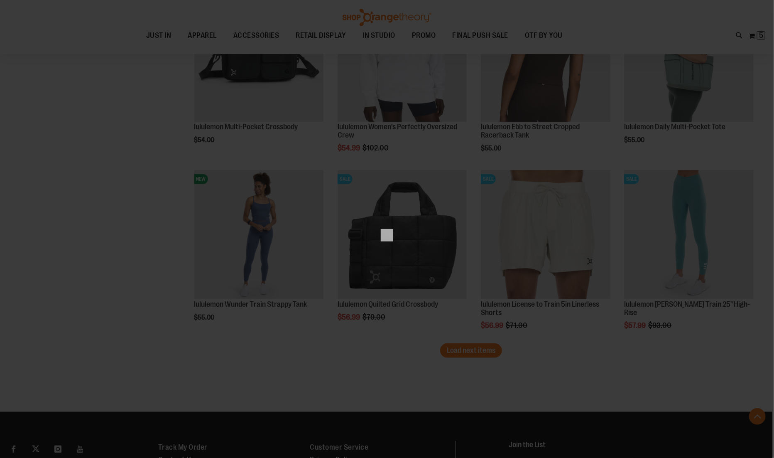
scroll to position [0, 0]
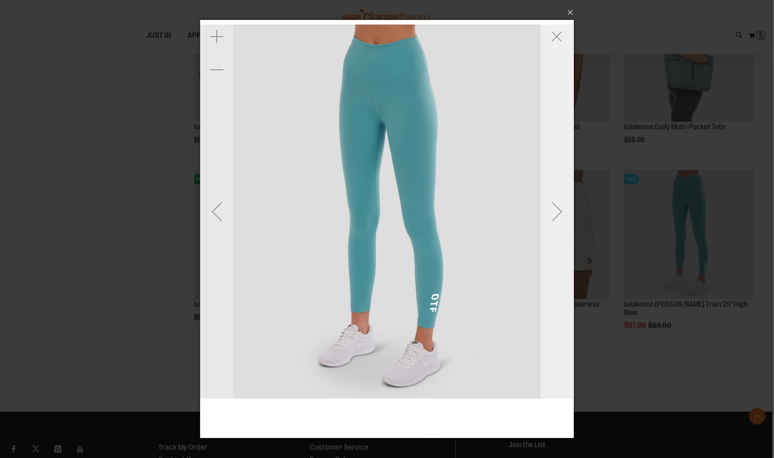
click at [563, 207] on div "Next" at bounding box center [556, 211] width 33 height 33
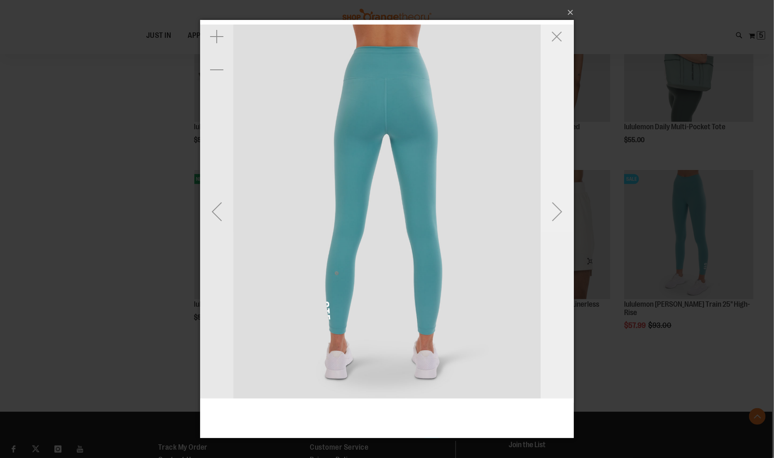
click at [563, 207] on div "Next" at bounding box center [556, 211] width 33 height 33
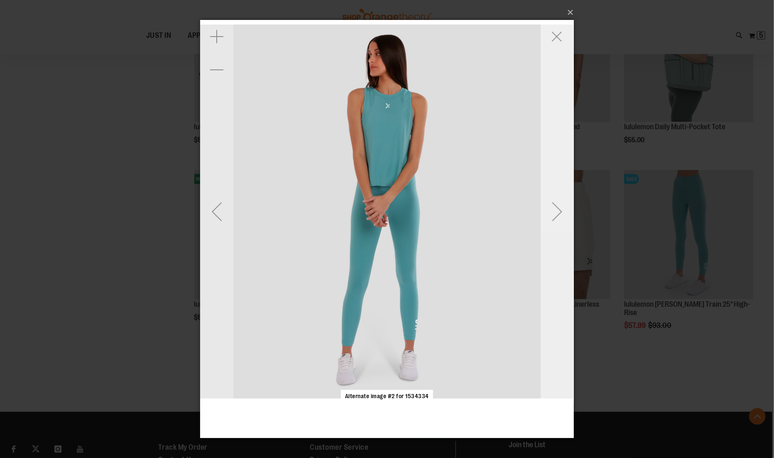
click at [563, 207] on div "Next" at bounding box center [556, 211] width 33 height 33
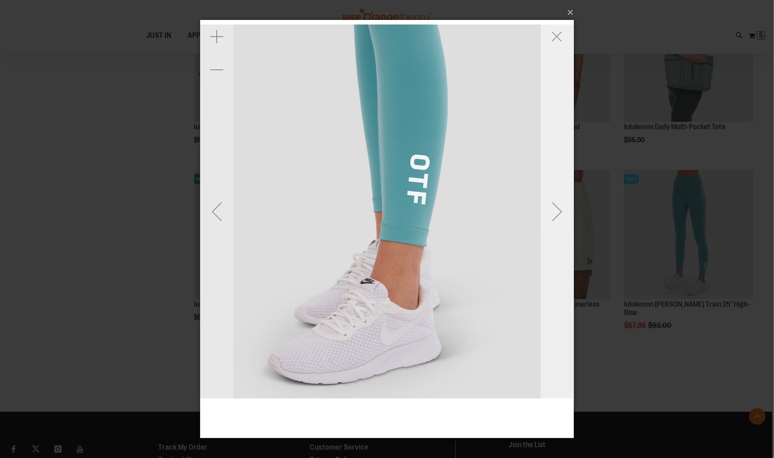
click at [563, 207] on div "Next" at bounding box center [556, 211] width 33 height 33
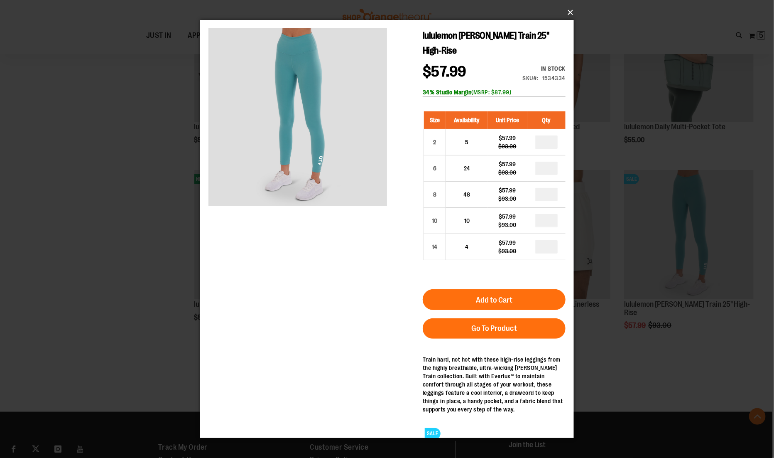
click at [568, 11] on button "×" at bounding box center [390, 12] width 374 height 18
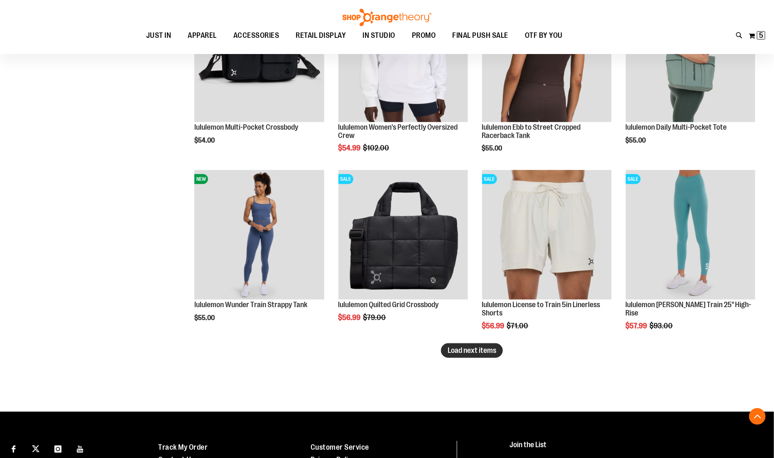
click at [467, 354] on span "Load next items" at bounding box center [472, 350] width 49 height 8
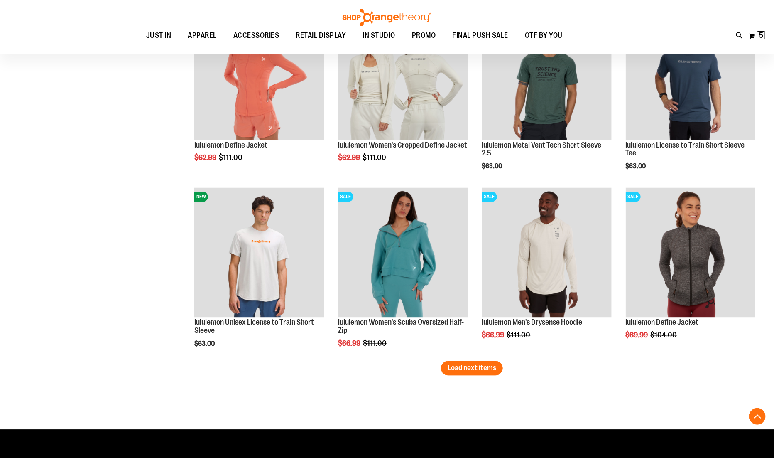
scroll to position [2466, 0]
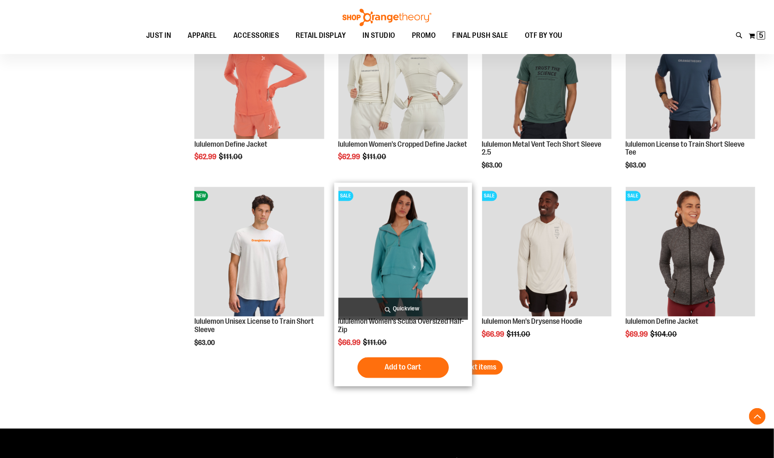
click at [392, 310] on span "Quickview" at bounding box center [404, 309] width 130 height 22
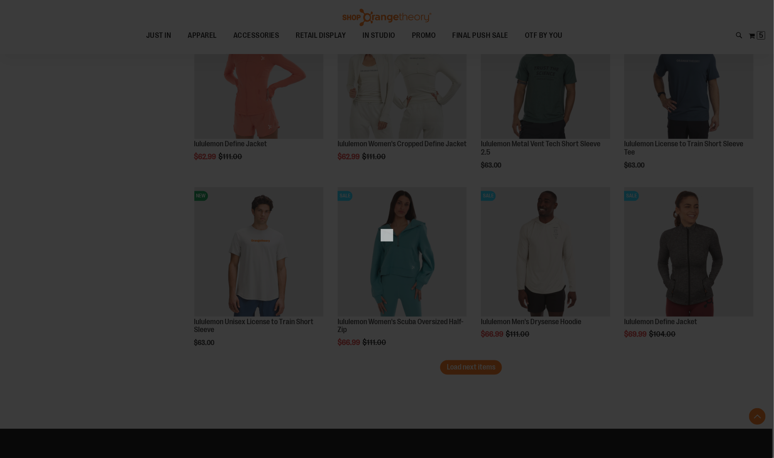
scroll to position [0, 0]
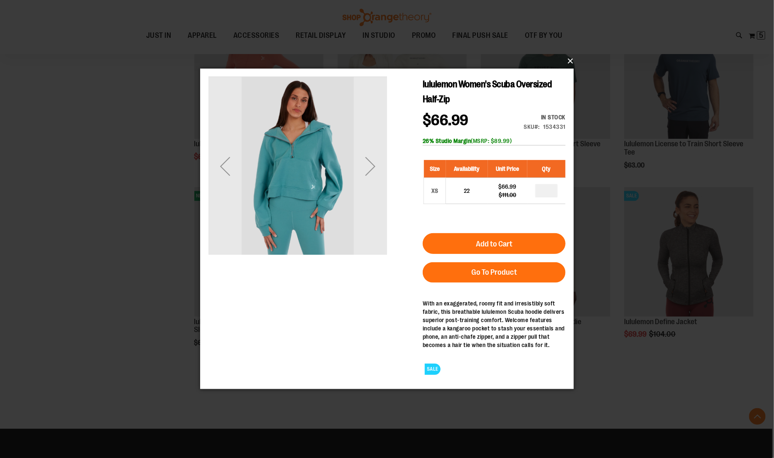
click at [570, 62] on button "×" at bounding box center [390, 61] width 374 height 18
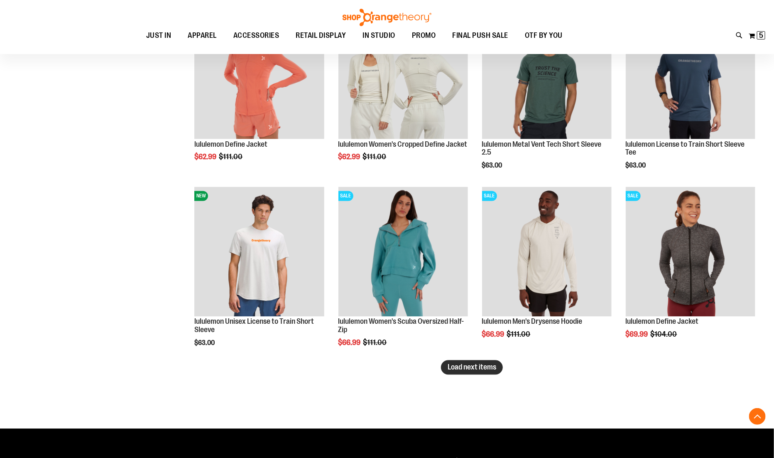
click at [494, 361] on button "Load next items" at bounding box center [472, 367] width 62 height 15
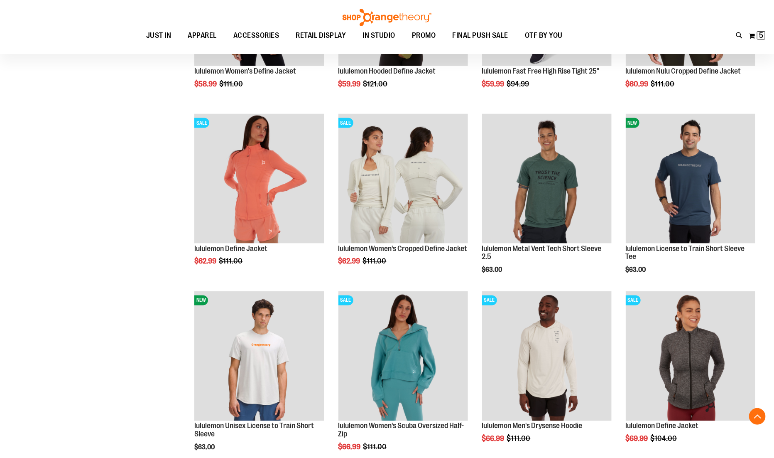
scroll to position [2363, 0]
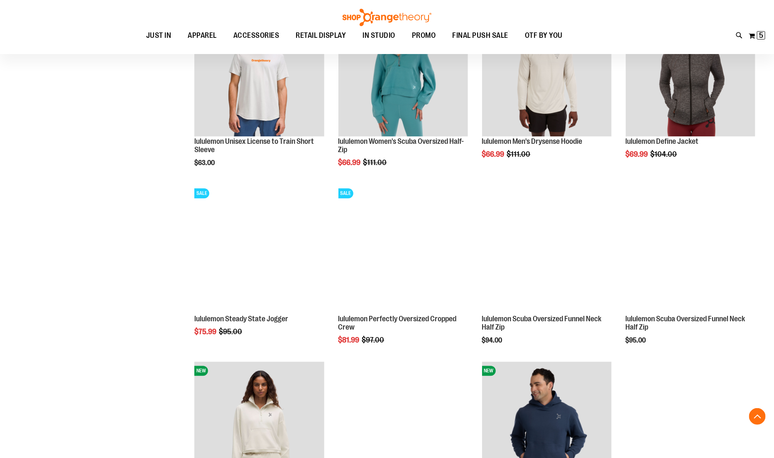
scroll to position [2648, 0]
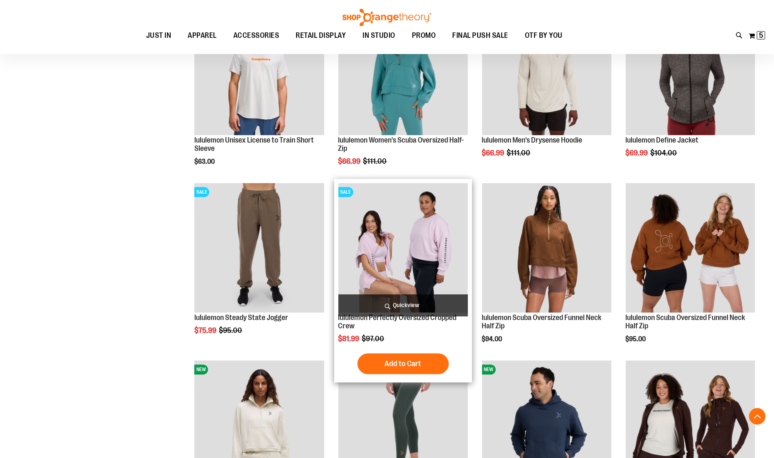
click at [373, 306] on span "Quickview" at bounding box center [404, 305] width 130 height 22
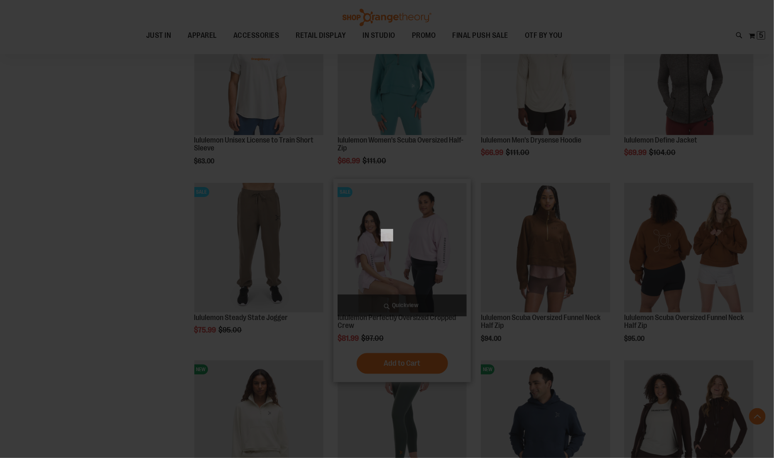
scroll to position [0, 0]
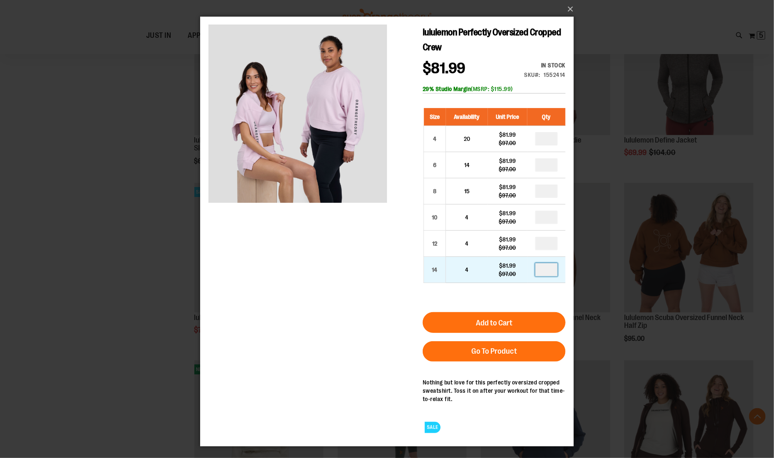
click at [549, 267] on input "number" at bounding box center [546, 269] width 22 height 13
type input "*"
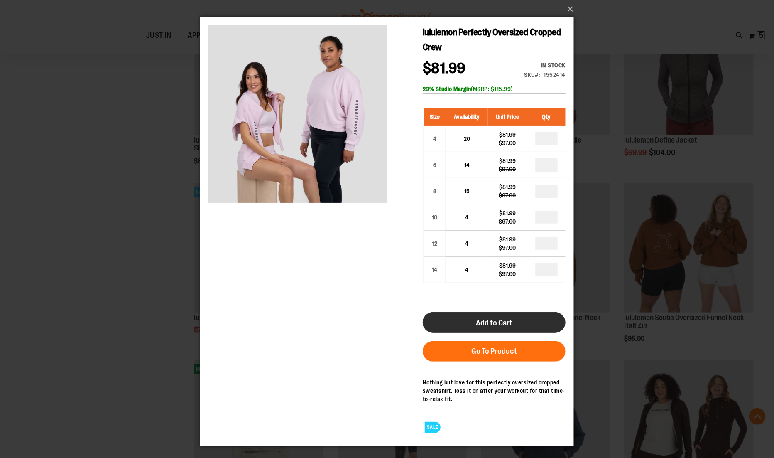
click at [481, 326] on button "Add to Cart" at bounding box center [494, 322] width 143 height 21
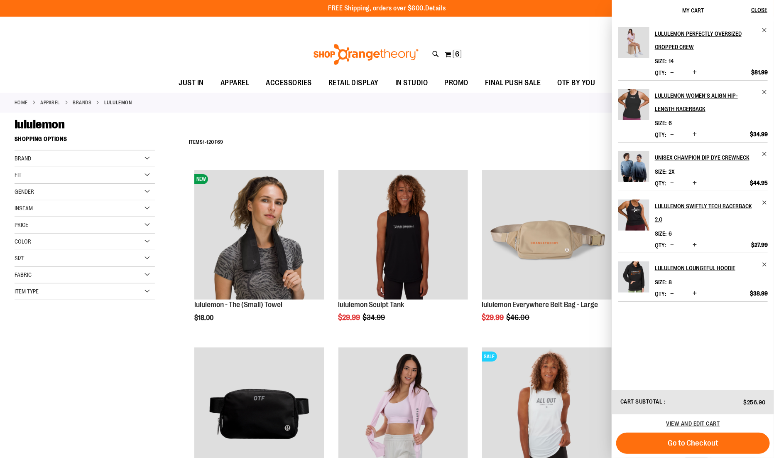
click at [567, 123] on div "lululemon" at bounding box center [387, 124] width 745 height 15
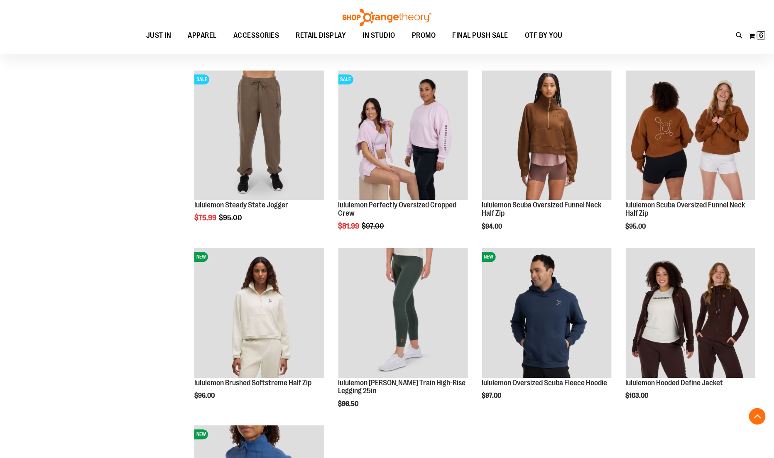
scroll to position [2719, 0]
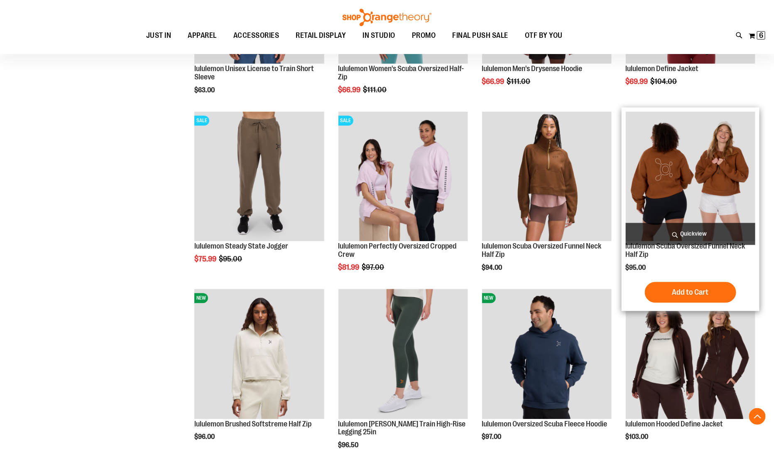
click at [658, 229] on span "Quickview" at bounding box center [691, 234] width 130 height 22
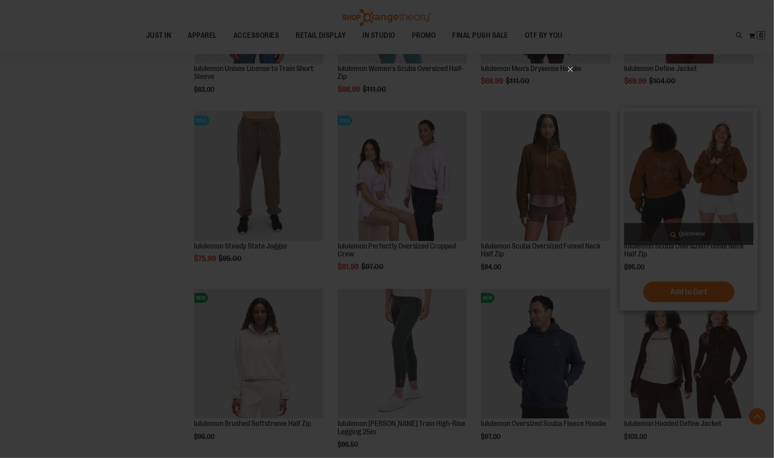
scroll to position [0, 0]
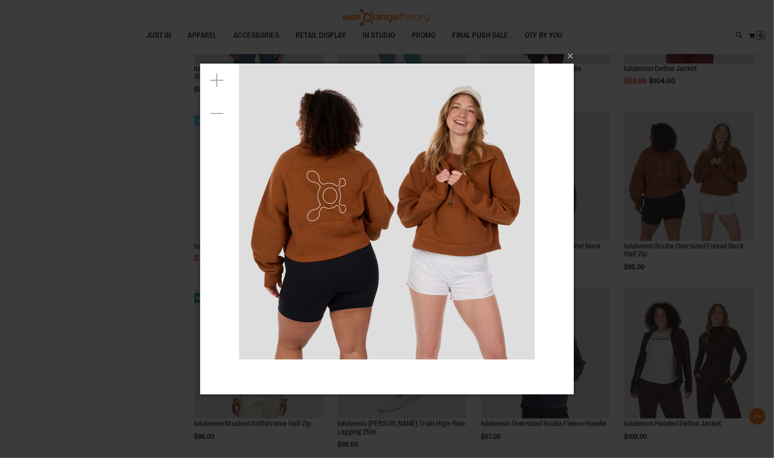
click at [575, 218] on div "×" at bounding box center [387, 229] width 774 height 458
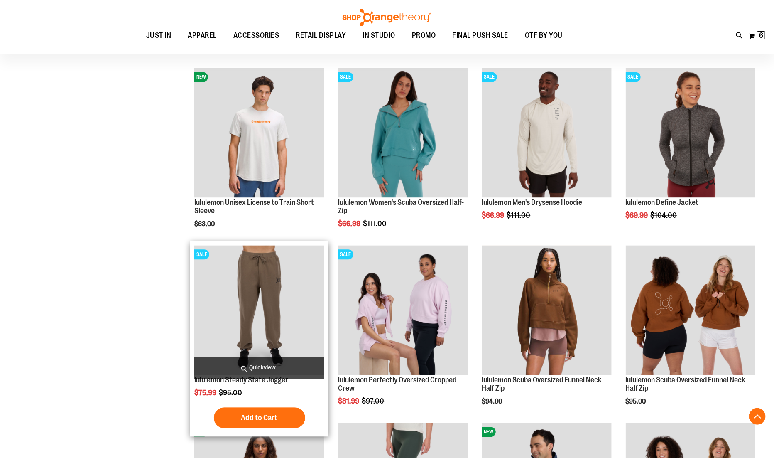
scroll to position [2584, 0]
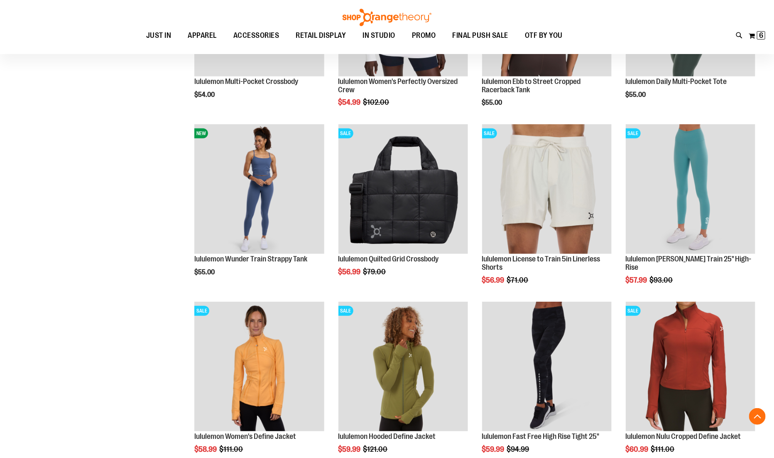
scroll to position [1980, 0]
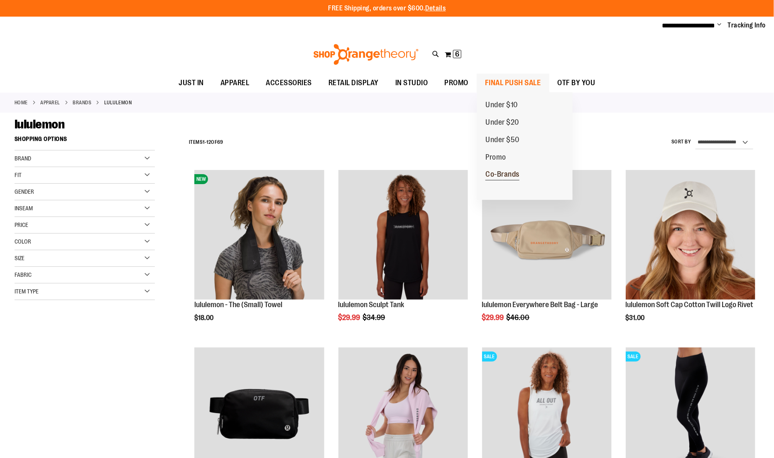
click at [501, 177] on span "Co-Brands" at bounding box center [503, 175] width 34 height 10
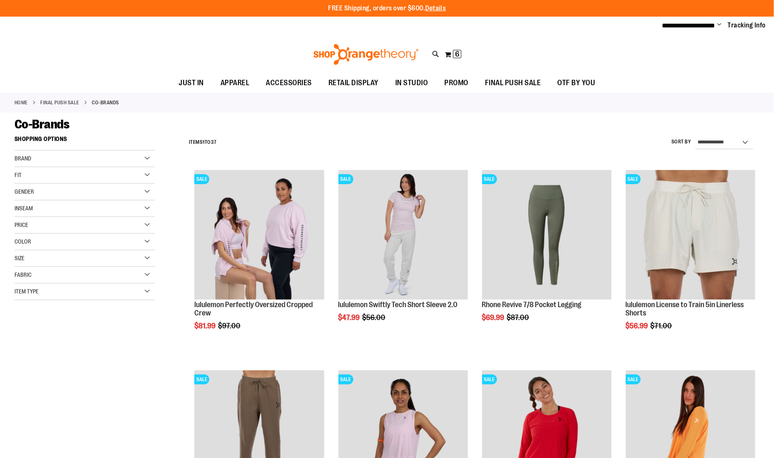
type input "**********"
click at [710, 143] on select "**********" at bounding box center [725, 142] width 58 height 13
select select "*********"
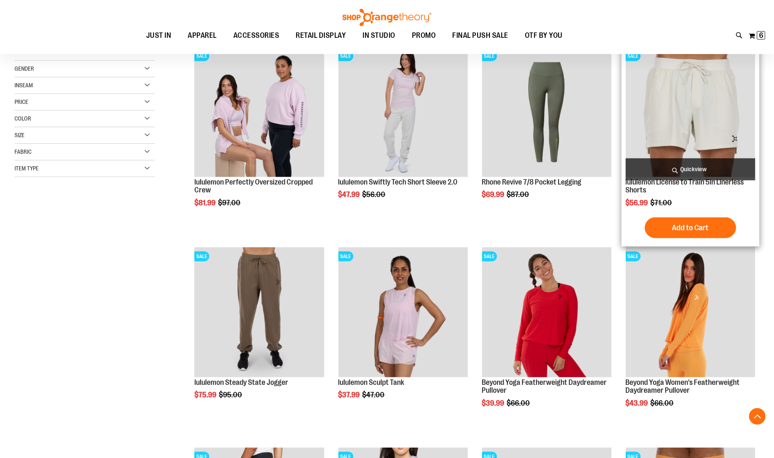
scroll to position [131, 0]
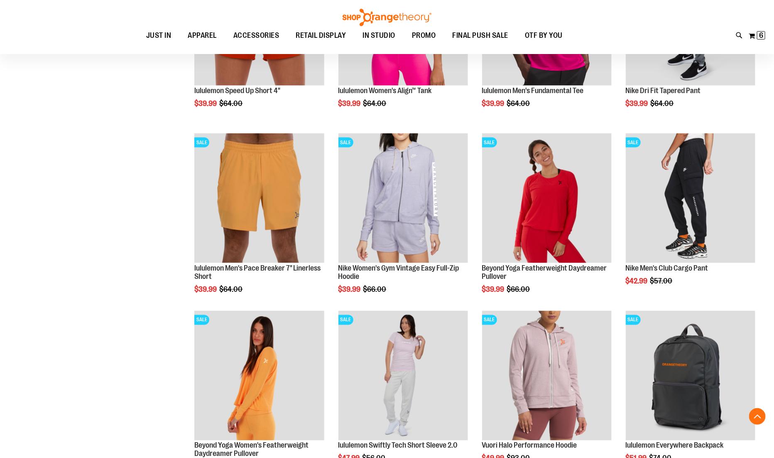
scroll to position [569, 0]
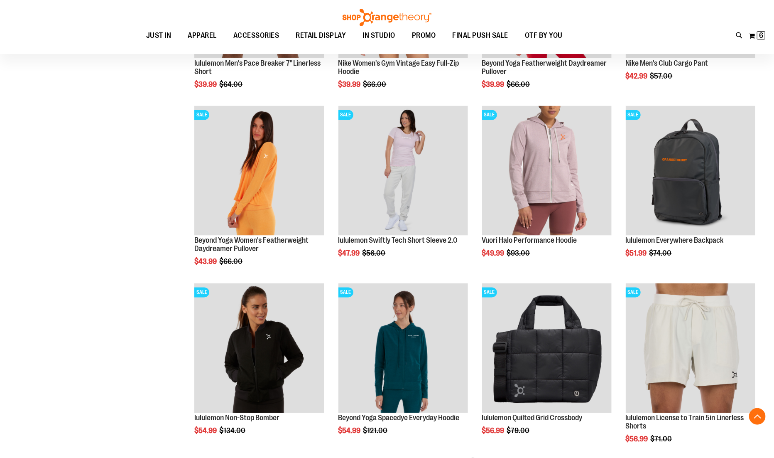
scroll to position [857, 0]
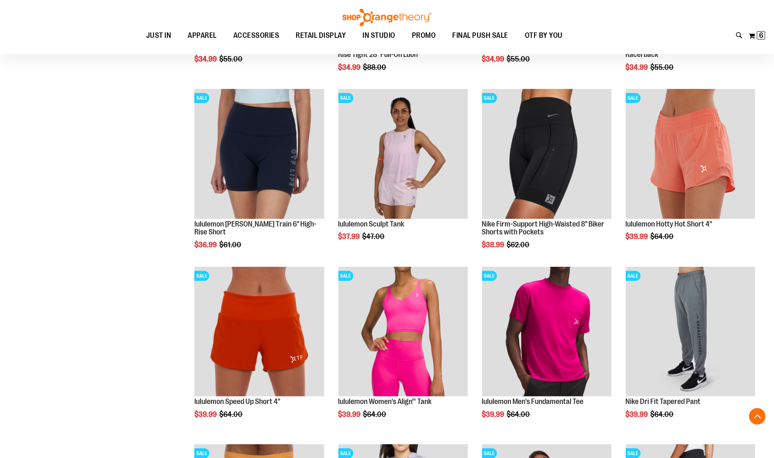
scroll to position [100, 0]
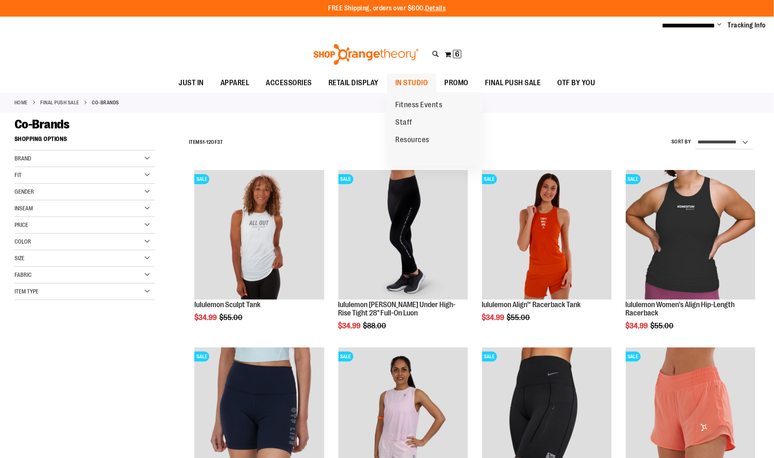
click at [410, 83] on span "IN STUDIO" at bounding box center [411, 83] width 33 height 19
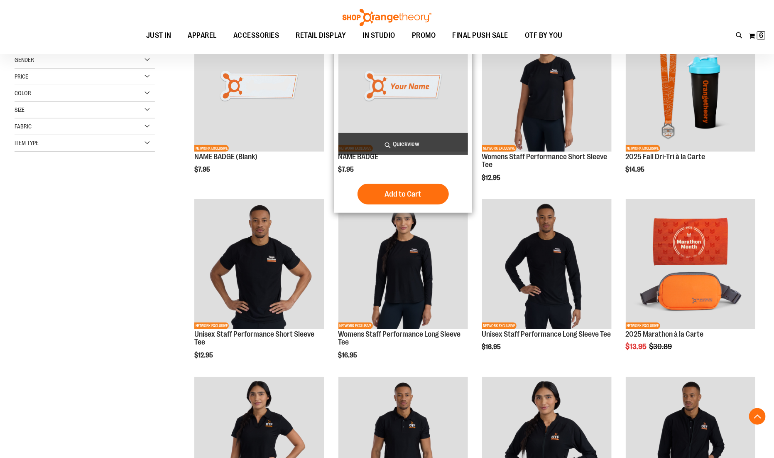
scroll to position [165, 0]
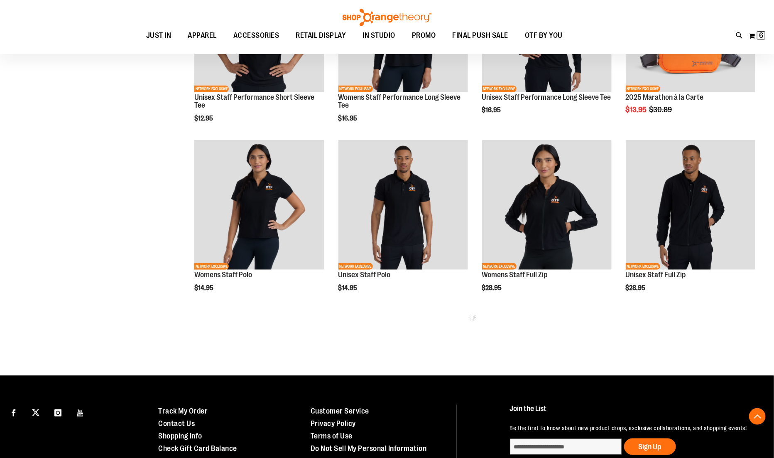
scroll to position [385, 0]
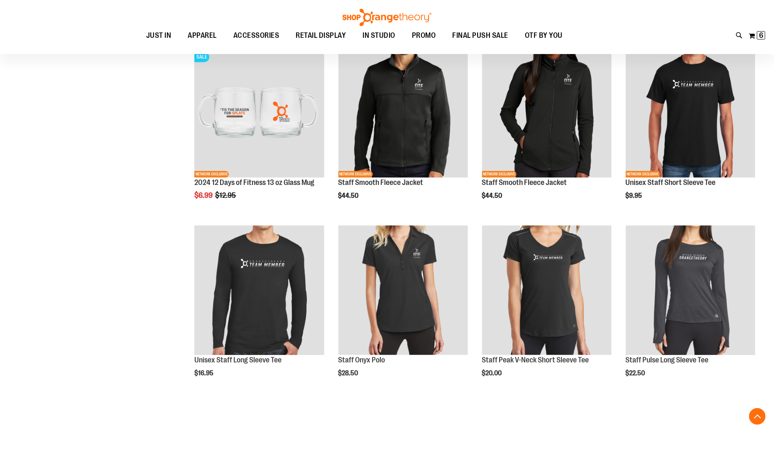
scroll to position [1010, 0]
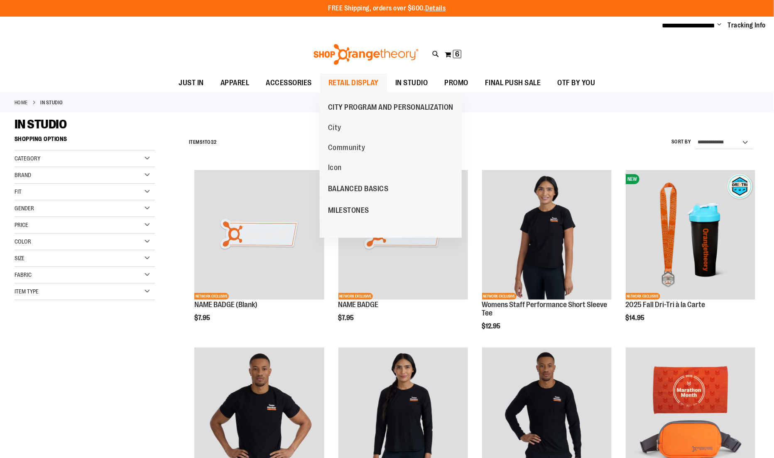
type input "**********"
click at [346, 78] on span "RETAIL DISPLAY" at bounding box center [354, 83] width 50 height 19
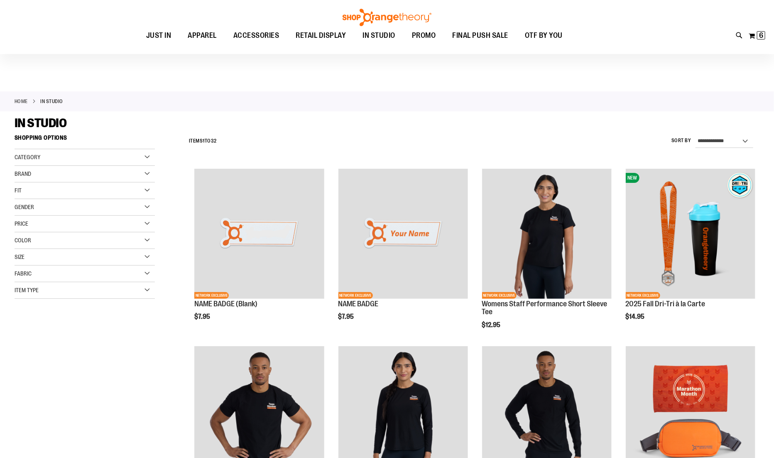
scroll to position [15, 0]
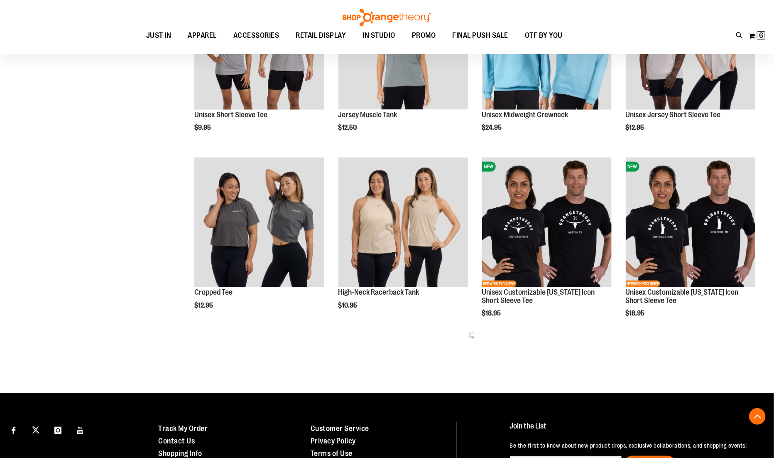
scroll to position [367, 0]
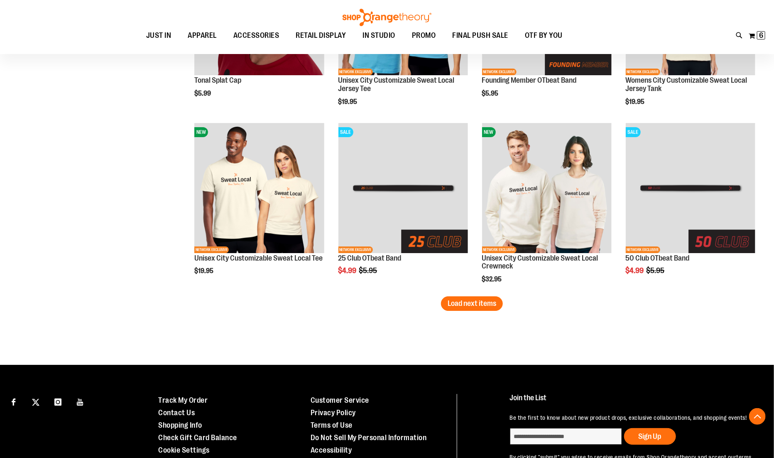
scroll to position [1514, 0]
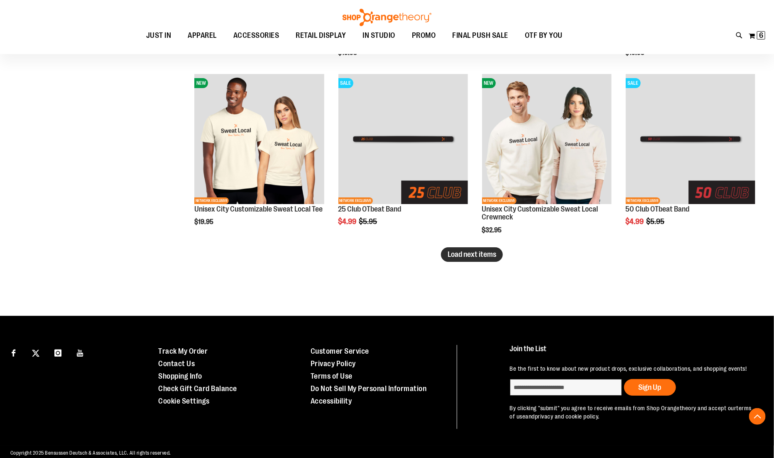
type input "**********"
click at [452, 257] on span "Load next items" at bounding box center [472, 254] width 49 height 8
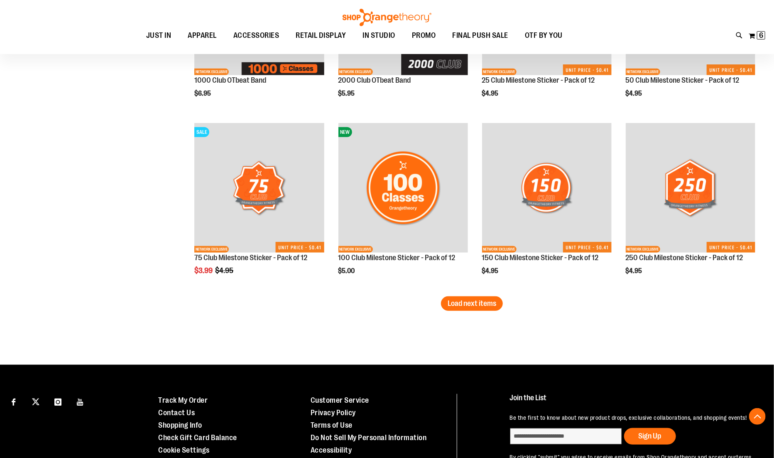
scroll to position [1994, 0]
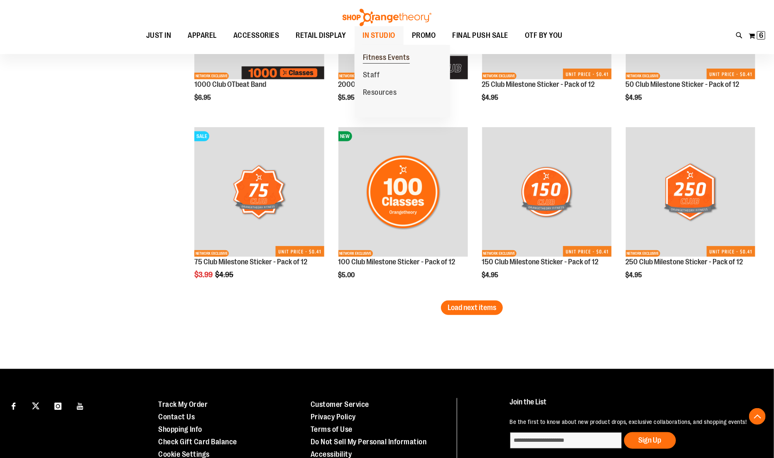
click at [375, 60] on span "Fitness Events" at bounding box center [386, 58] width 47 height 10
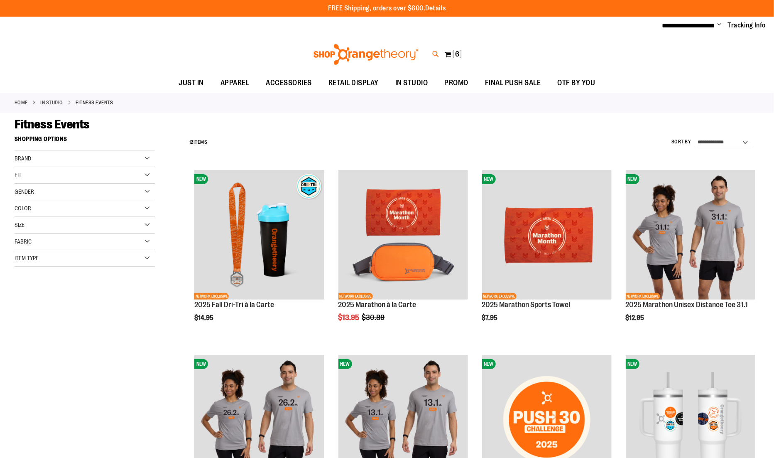
type input "**********"
click at [435, 52] on icon at bounding box center [435, 54] width 7 height 10
type input "*********"
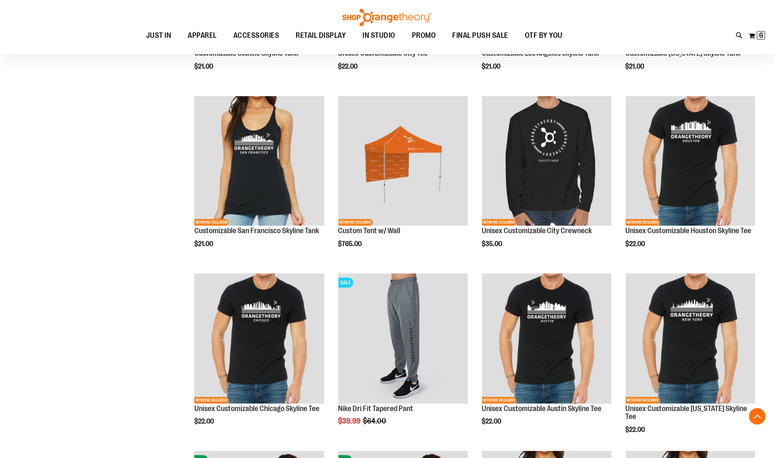
scroll to position [1386, 0]
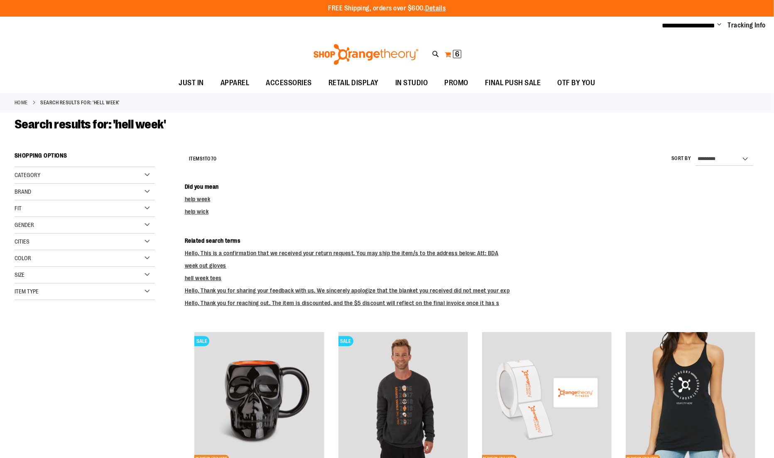
type input "**********"
click at [450, 54] on button "My Cart 6 6 items" at bounding box center [453, 54] width 17 height 13
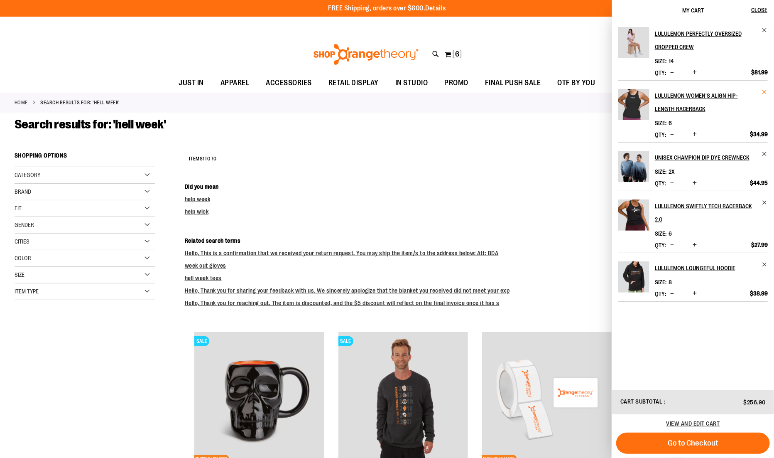
click at [764, 92] on span "Remove item" at bounding box center [765, 92] width 6 height 6
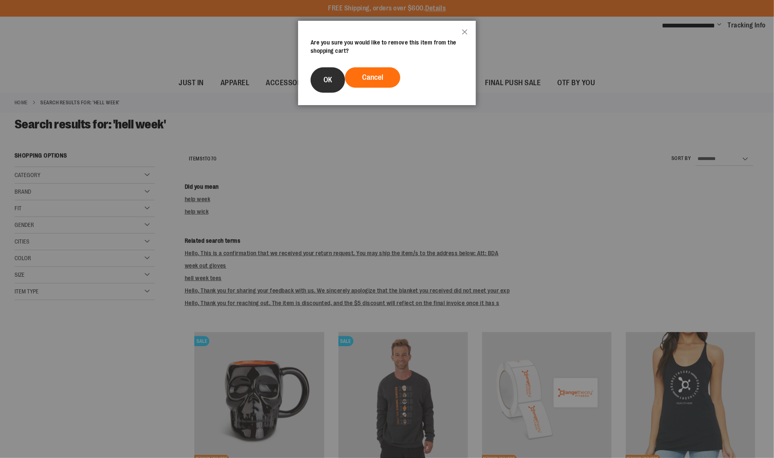
click at [330, 79] on span "OK" at bounding box center [328, 80] width 9 height 8
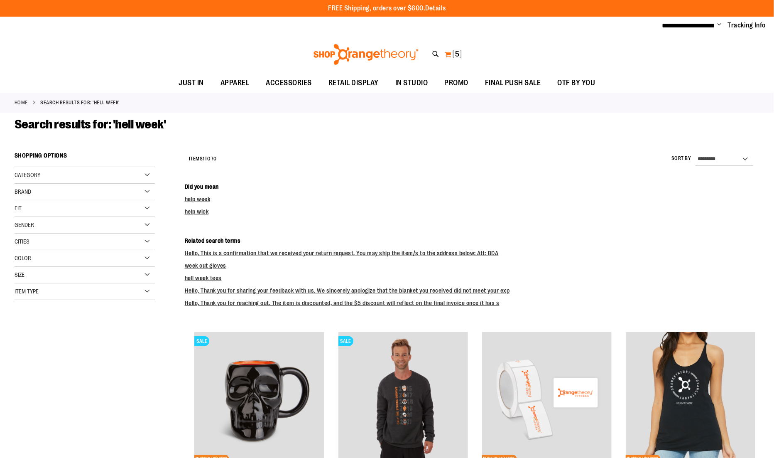
click at [450, 54] on button "My Cart 5 5 items" at bounding box center [453, 54] width 17 height 13
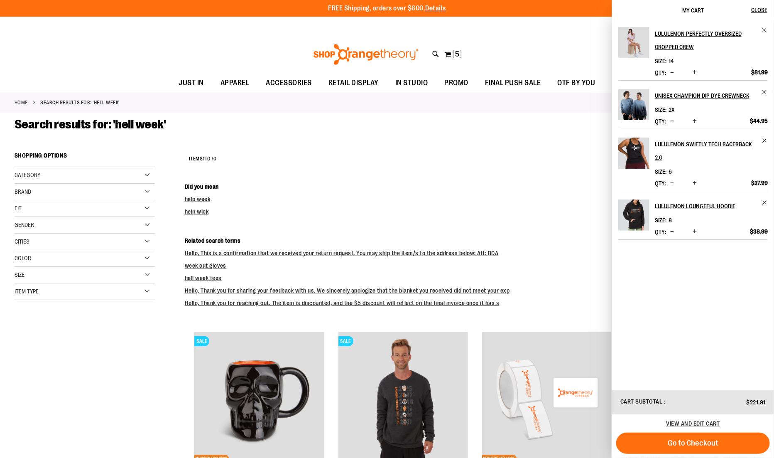
click at [671, 183] on span "Decrease product quantity" at bounding box center [673, 183] width 4 height 8
click at [556, 43] on div "Toggle Nav Search ********* Popular Suggestions Advanced Search" at bounding box center [387, 54] width 774 height 38
